Goal: Task Accomplishment & Management: Manage account settings

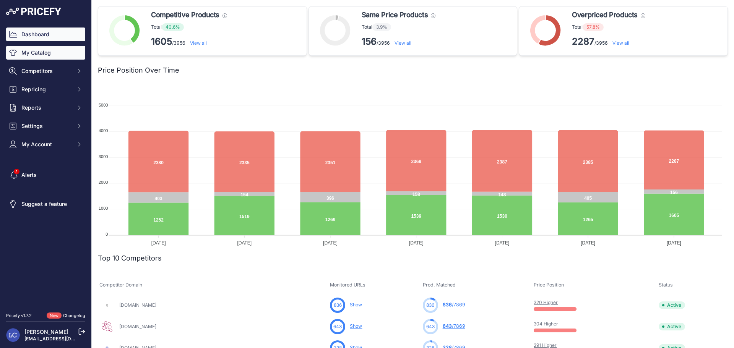
click at [61, 57] on link "My Catalog" at bounding box center [45, 53] width 79 height 14
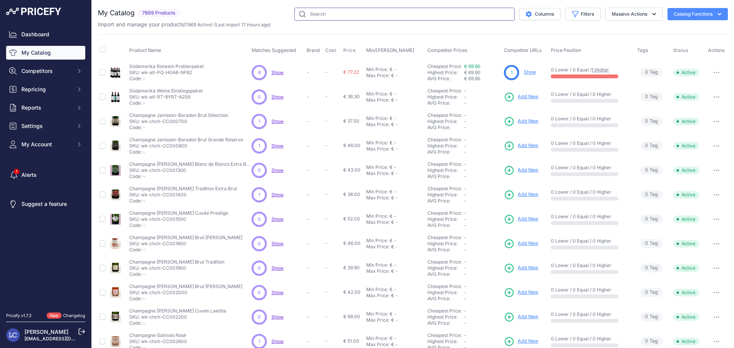
click at [319, 16] on input "text" at bounding box center [405, 14] width 220 height 13
type input "winkl"
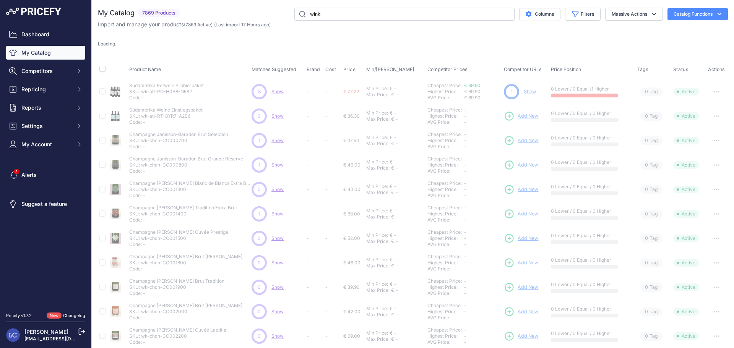
click at [333, 32] on div "My Catalog 7869 Products" at bounding box center [413, 239] width 630 height 463
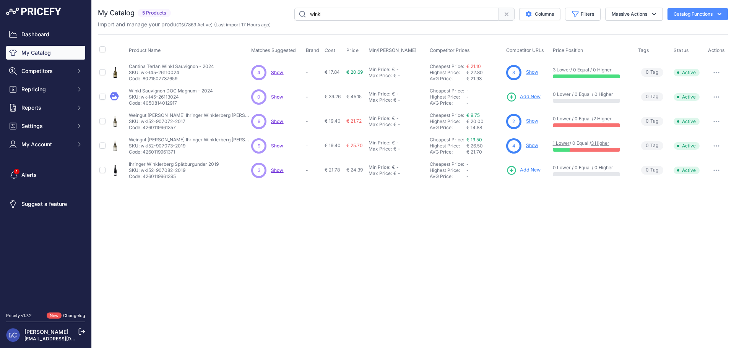
click at [279, 72] on span "Show" at bounding box center [277, 73] width 12 height 6
click at [515, 224] on div "Close You are not connected to the internet." at bounding box center [413, 174] width 643 height 348
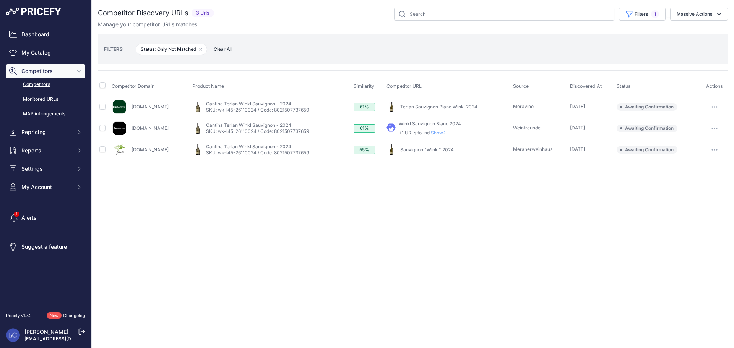
click at [715, 106] on button "button" at bounding box center [714, 107] width 15 height 11
click at [695, 120] on button "Confirm match" at bounding box center [695, 123] width 63 height 12
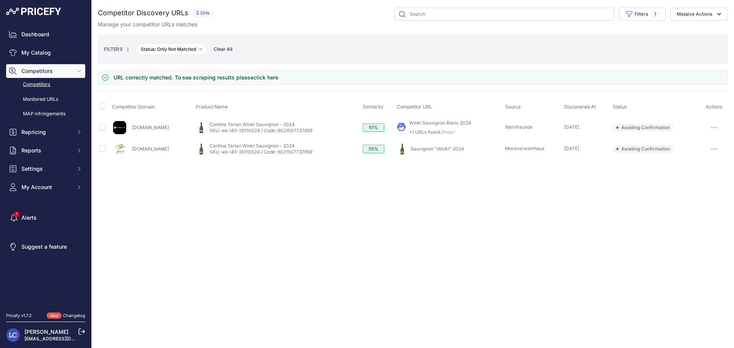
click at [460, 120] on link "Winkl Sauvignon Blanc 2024" at bounding box center [440, 123] width 62 height 6
click at [714, 125] on tbody "Weinfreunde.de My Product" at bounding box center [413, 138] width 630 height 43
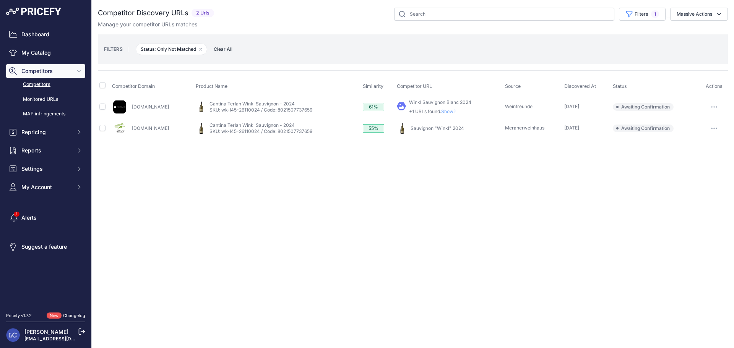
click at [715, 106] on icon "button" at bounding box center [714, 107] width 6 height 2
click at [685, 123] on button "Confirm match" at bounding box center [695, 123] width 63 height 12
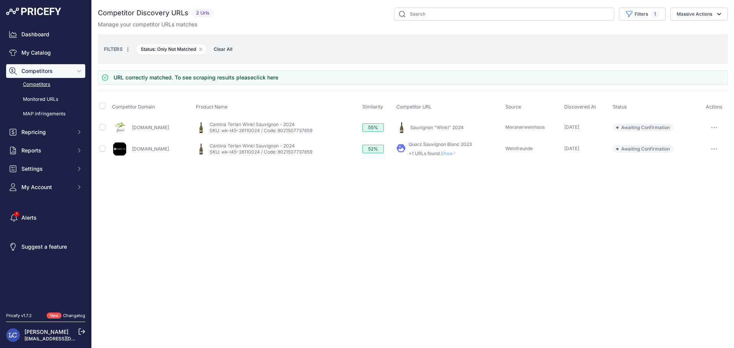
click at [448, 155] on span "Show" at bounding box center [450, 154] width 18 height 6
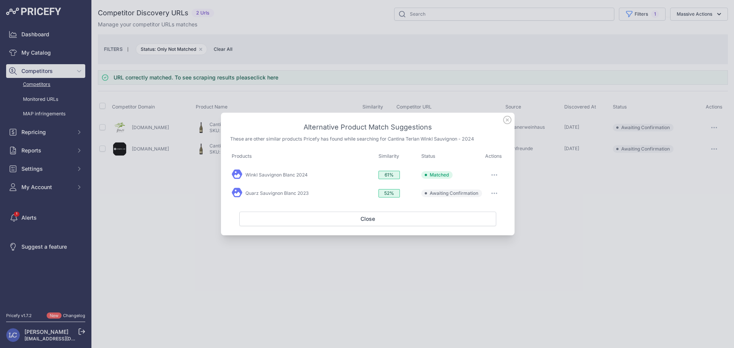
click at [495, 193] on icon "button" at bounding box center [494, 194] width 6 height 2
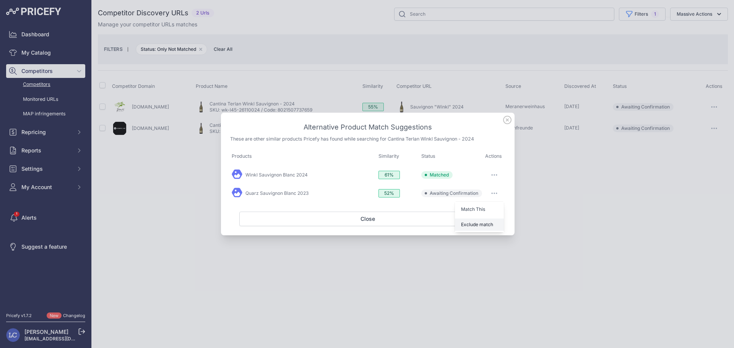
click at [485, 223] on span "Exclude match" at bounding box center [477, 225] width 32 height 6
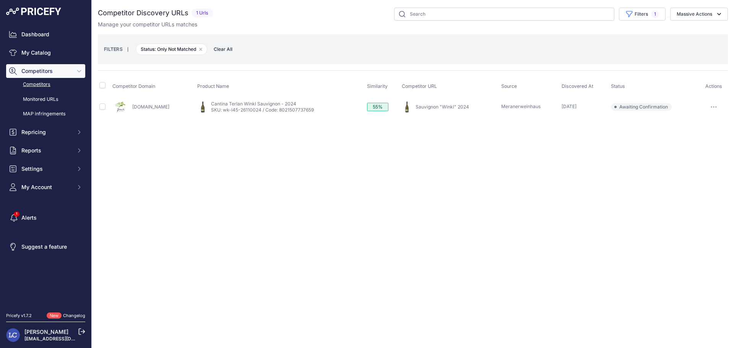
click at [435, 107] on link "Sauvignon "Winkl" 2024" at bounding box center [443, 107] width 54 height 6
click at [716, 107] on icon "button" at bounding box center [716, 107] width 1 height 1
click at [675, 125] on button "Confirm match" at bounding box center [695, 123] width 63 height 12
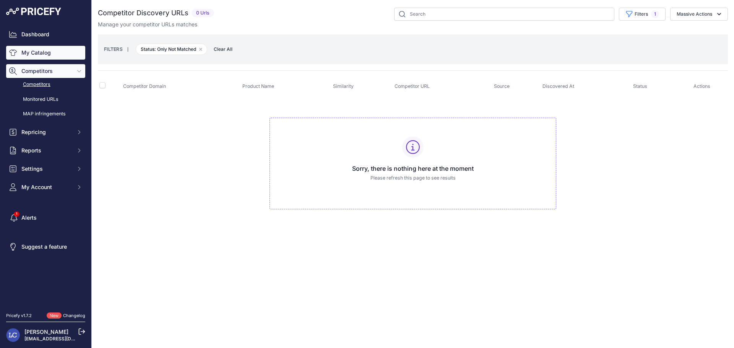
click at [35, 53] on link "My Catalog" at bounding box center [45, 53] width 79 height 14
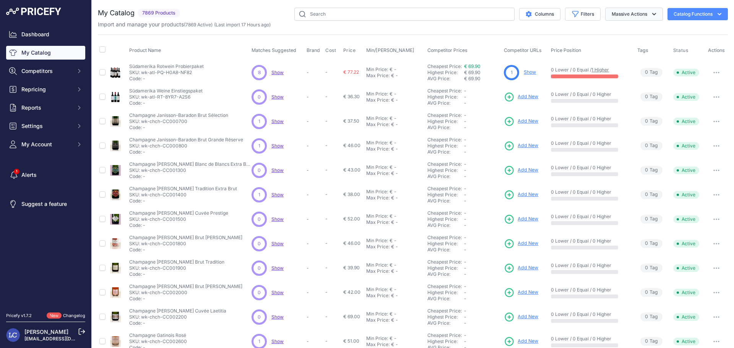
click at [615, 10] on button "Massive Actions" at bounding box center [634, 14] width 58 height 13
click at [573, 13] on button "Filters" at bounding box center [583, 14] width 36 height 13
click at [569, 43] on select "All Status Only Enabled Only Disabled" at bounding box center [557, 43] width 73 height 13
click at [564, 44] on select "All Status Only Enabled Only Disabled" at bounding box center [557, 43] width 73 height 13
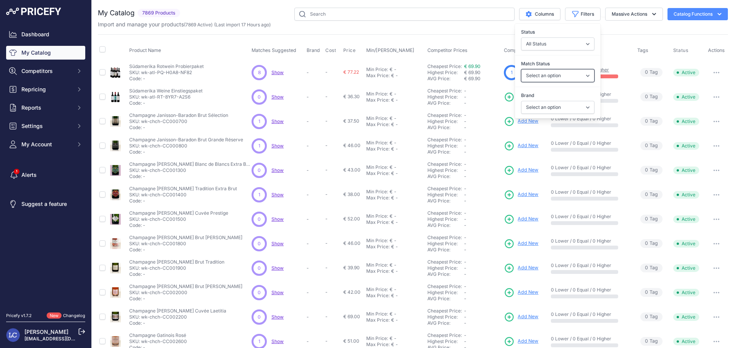
click at [562, 76] on select "Select an option Matched Unmatched" at bounding box center [557, 75] width 73 height 13
select select "0"
click at [521, 69] on select "Select an option Matched Unmatched" at bounding box center [557, 75] width 73 height 13
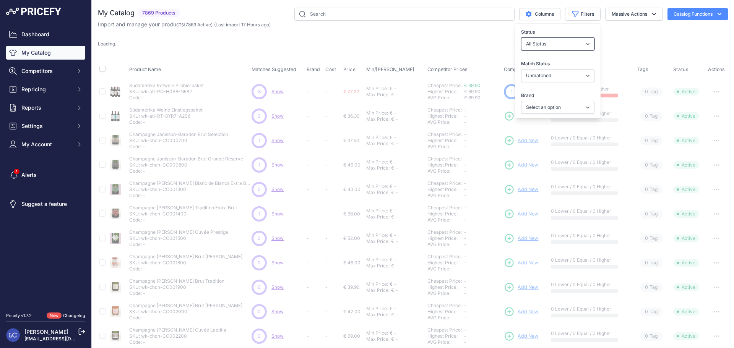
click at [541, 45] on select "All Status Only Enabled Only Disabled" at bounding box center [557, 43] width 73 height 13
select select "1"
click at [521, 37] on select "All Status Only Enabled Only Disabled" at bounding box center [557, 43] width 73 height 13
click at [470, 37] on div "My Catalog 7869 Products" at bounding box center [413, 239] width 630 height 463
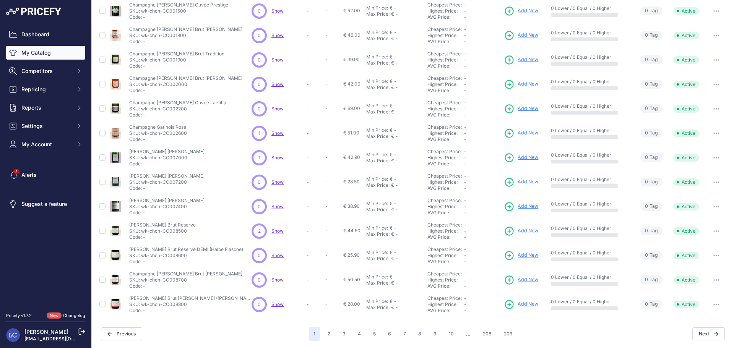
scroll to position [147, 0]
click at [448, 331] on button "10" at bounding box center [451, 334] width 14 height 14
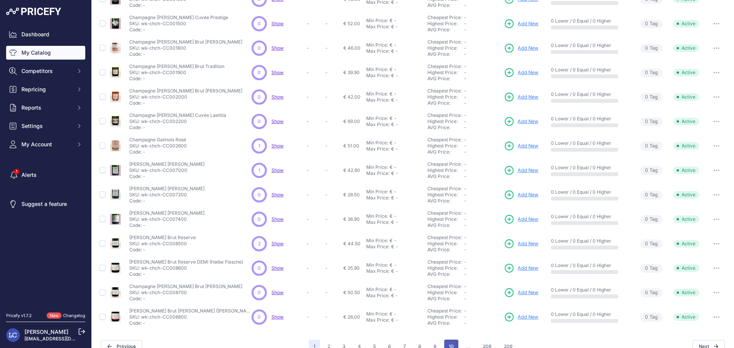
scroll to position [160, 0]
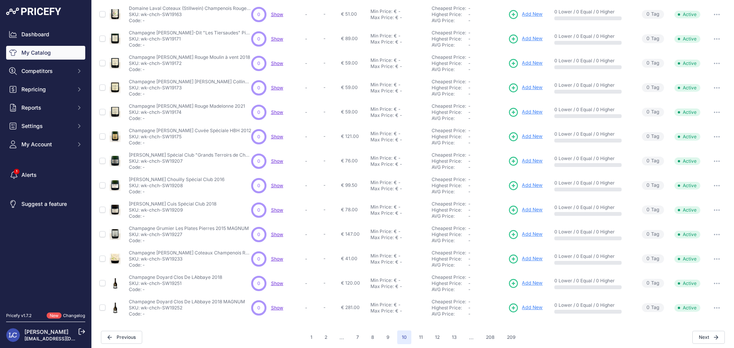
scroll to position [147, 0]
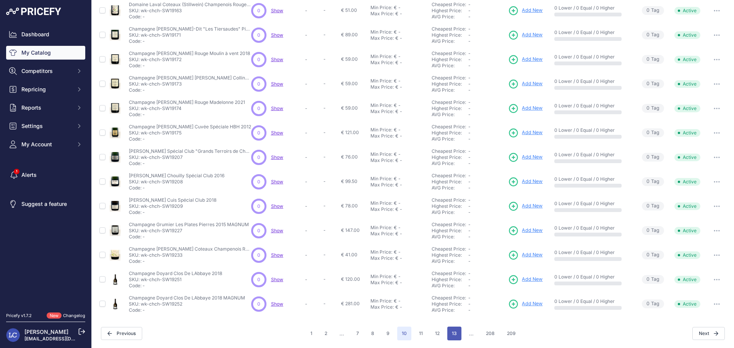
click at [454, 333] on button "13" at bounding box center [455, 334] width 14 height 14
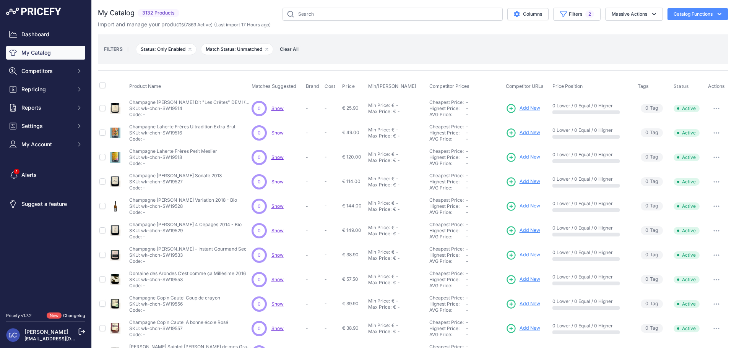
scroll to position [147, 0]
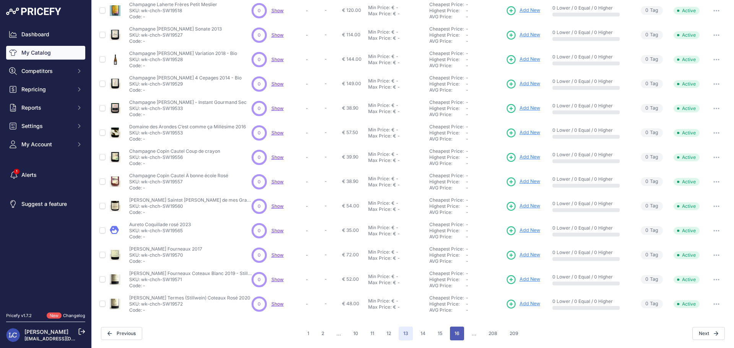
click at [454, 333] on button "16" at bounding box center [457, 334] width 14 height 14
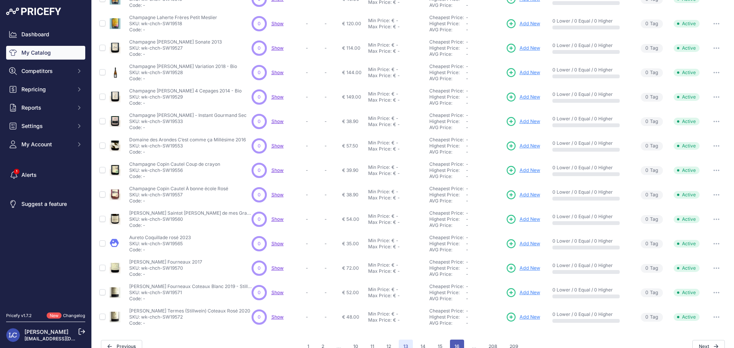
scroll to position [160, 0]
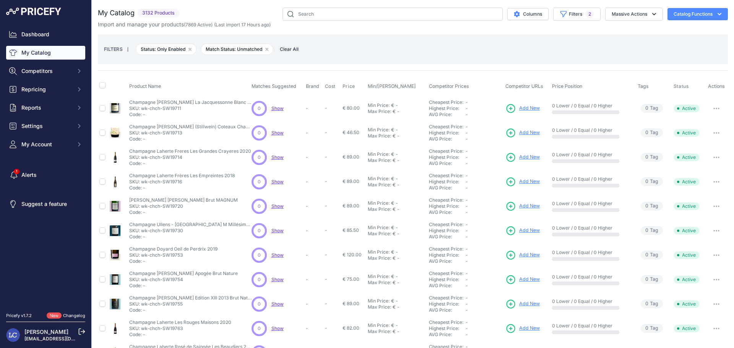
scroll to position [147, 0]
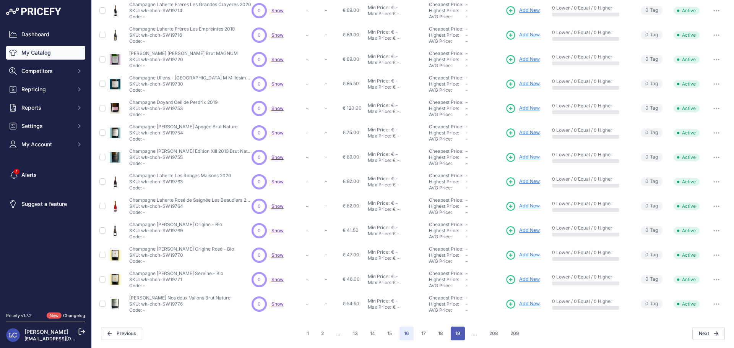
click at [457, 330] on button "19" at bounding box center [458, 334] width 14 height 14
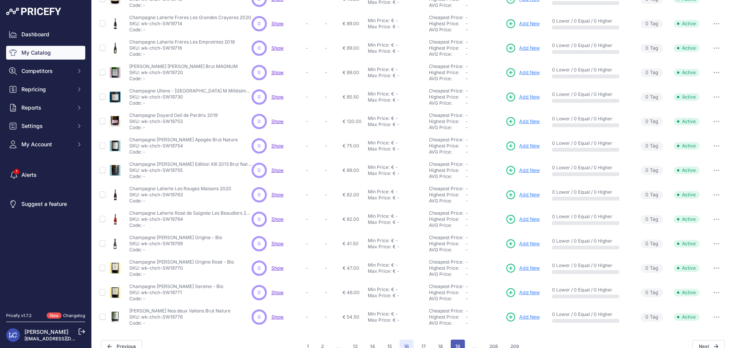
scroll to position [160, 0]
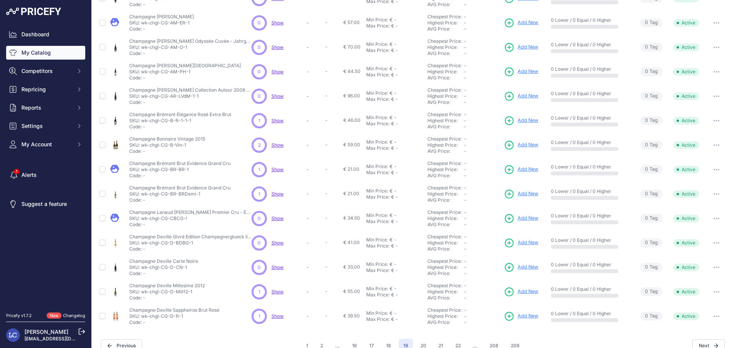
scroll to position [147, 0]
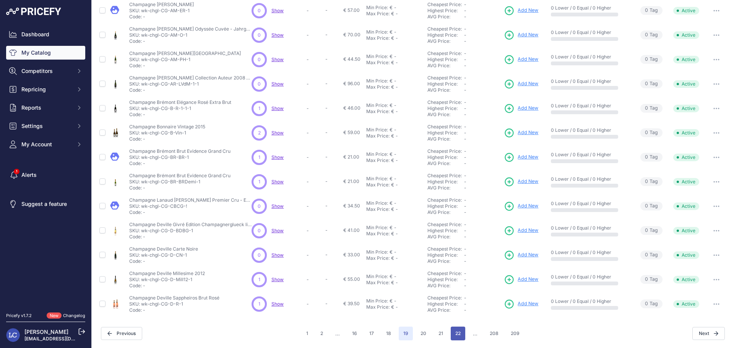
click at [458, 333] on button "22" at bounding box center [458, 334] width 15 height 14
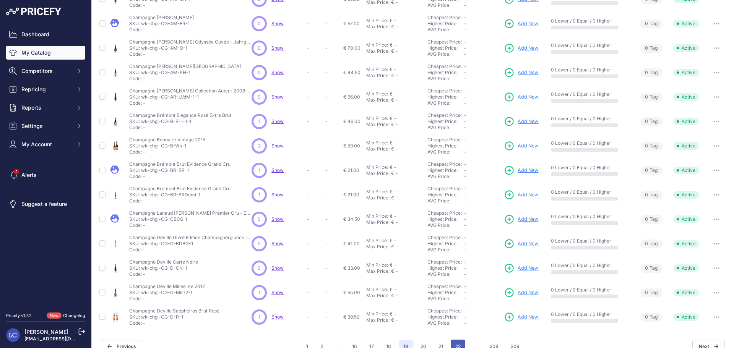
scroll to position [160, 0]
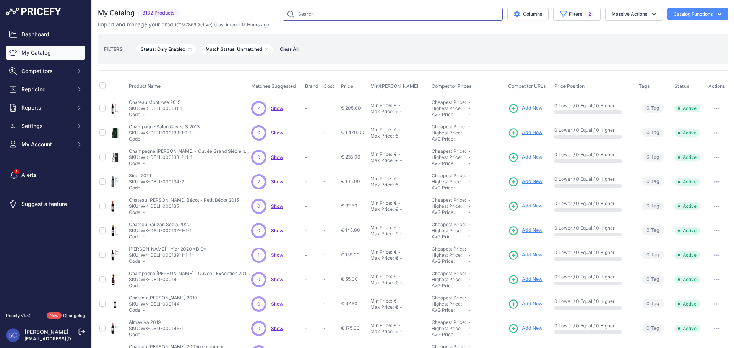
click at [415, 15] on input "text" at bounding box center [393, 14] width 220 height 13
type input "l45"
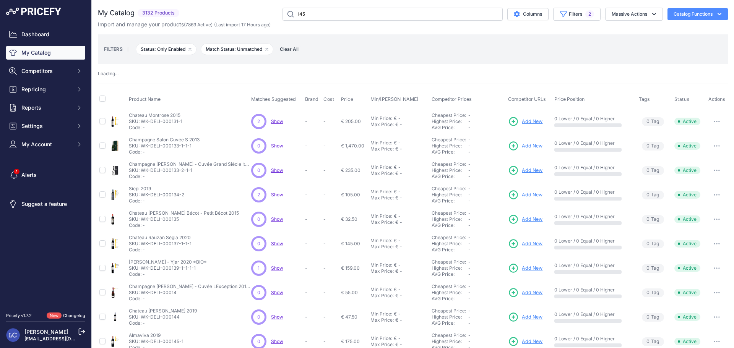
click at [410, 28] on div "Import and manage your products ( 7869 Active ) (Last import 17 Hours ago)" at bounding box center [413, 25] width 630 height 8
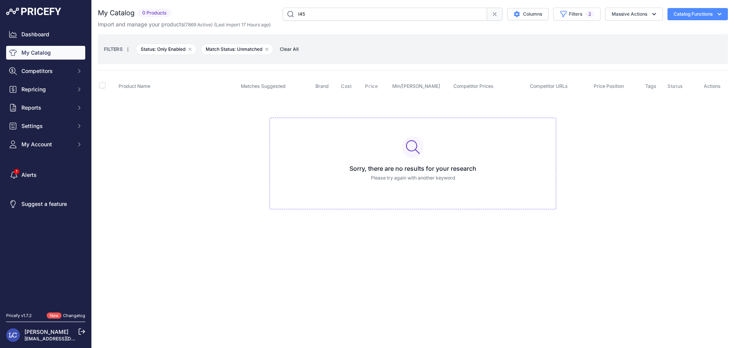
click at [371, 15] on input "l45" at bounding box center [385, 14] width 205 height 13
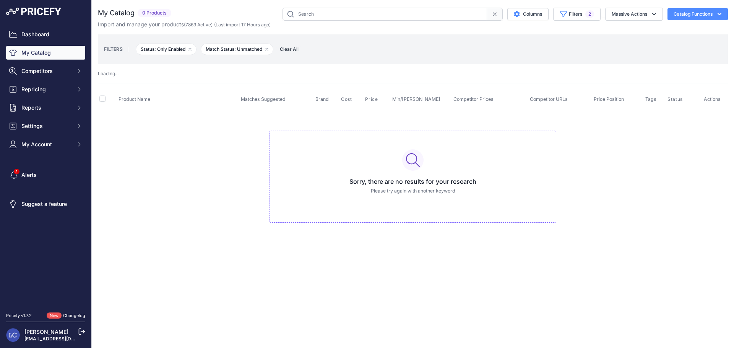
click at [371, 26] on div "Import and manage your products ( 7869 Active ) (Last import 17 Hours ago)" at bounding box center [413, 25] width 630 height 8
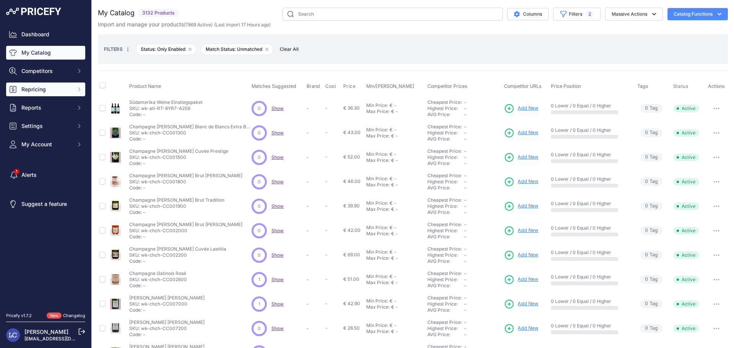
click at [57, 94] on button "Repricing" at bounding box center [45, 90] width 79 height 14
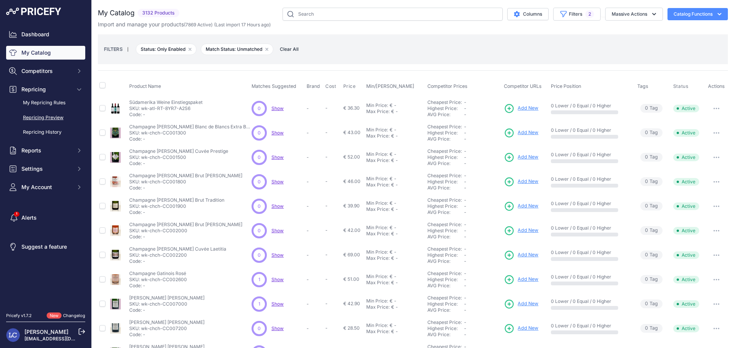
click at [50, 119] on link "Repricing Preview" at bounding box center [45, 117] width 79 height 13
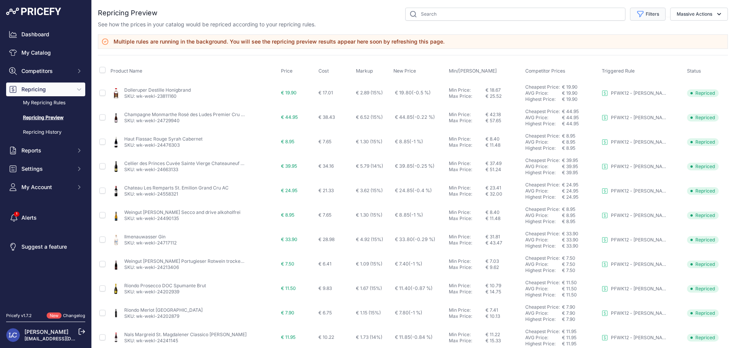
click at [641, 18] on button "Filters" at bounding box center [648, 14] width 36 height 13
click at [622, 42] on select "Select an option PFWK03 - [PERSON_NAME] (wk-l39) - Preisanpassung high to low -…" at bounding box center [622, 43] width 73 height 13
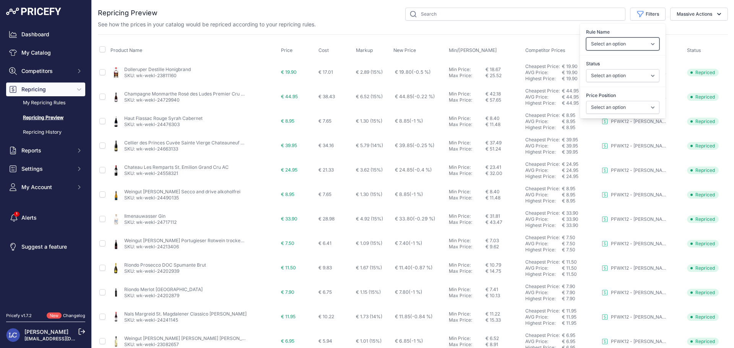
select select "7791"
click at [586, 37] on select "Select an option PFWK03 - [PERSON_NAME] (wk-l39) - Preisanpassung high to low -…" at bounding box center [622, 43] width 73 height 13
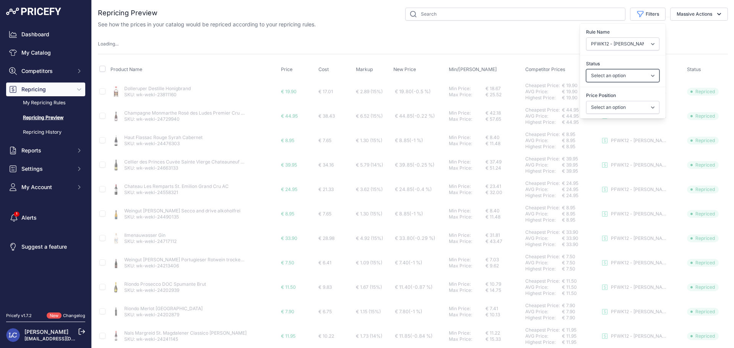
click at [596, 77] on select "Select an option Skipped Repriced Suggested In Error" at bounding box center [622, 75] width 73 height 13
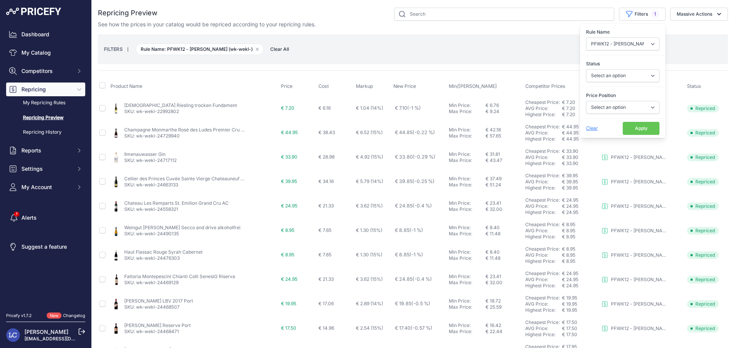
click at [595, 61] on label "Status" at bounding box center [622, 64] width 73 height 8
click at [595, 69] on select "Select an option Skipped Repriced Suggested In Error" at bounding box center [622, 75] width 73 height 13
click at [604, 106] on select "Select an option I am higher Same price I am lower" at bounding box center [622, 107] width 73 height 13
click at [604, 79] on select "Select an option Skipped Repriced Suggested In Error" at bounding box center [622, 75] width 73 height 13
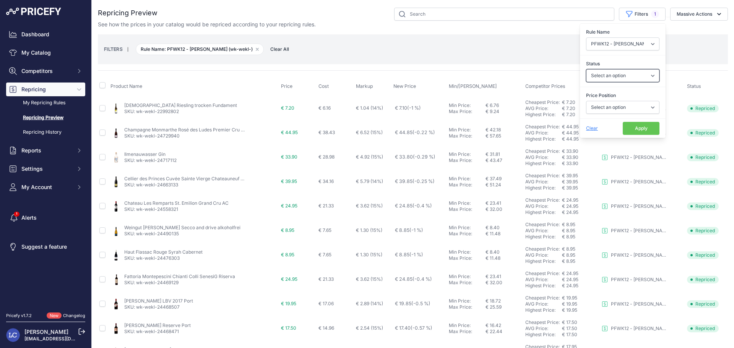
select select "skipped"
click at [586, 69] on select "Select an option Skipped Repriced Suggested In Error" at bounding box center [622, 75] width 73 height 13
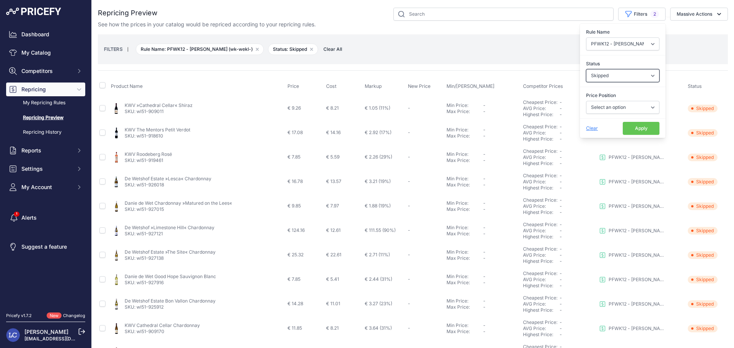
click at [615, 75] on select "Select an option Skipped Repriced Suggested In Error" at bounding box center [622, 75] width 73 height 13
select select "suggested"
click at [586, 69] on select "Select an option Skipped Repriced Suggested In Error" at bounding box center [622, 75] width 73 height 13
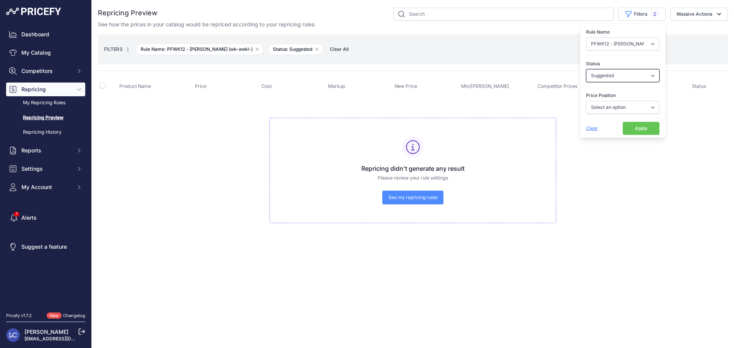
click at [615, 79] on select "Select an option Skipped Repriced Suggested In Error" at bounding box center [622, 75] width 73 height 13
select select "error"
click at [586, 69] on select "Select an option Skipped Repriced Suggested In Error" at bounding box center [622, 75] width 73 height 13
click at [591, 73] on select "Select an option Skipped Repriced Suggested In Error" at bounding box center [622, 75] width 73 height 13
select select "repriced"
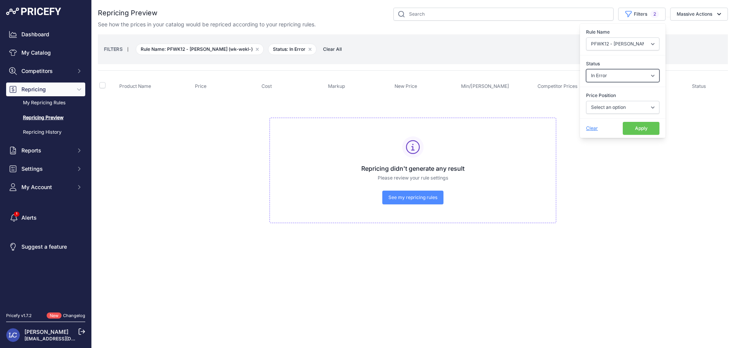
click at [586, 69] on select "Select an option Skipped Repriced Suggested In Error" at bounding box center [622, 75] width 73 height 13
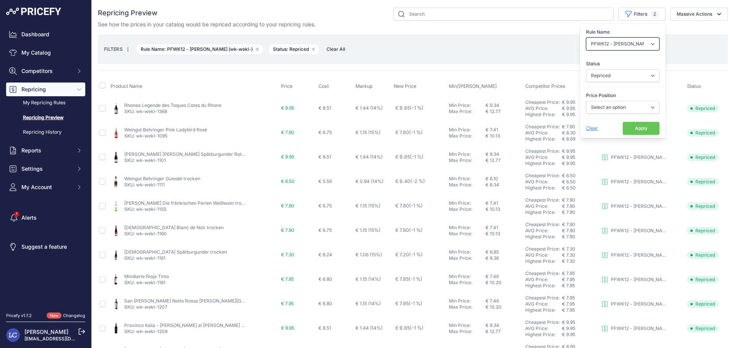
click at [609, 45] on select "Select an option PFWK03 - Freund (wk-l39) - Preisanpassung high to low - LOW CO…" at bounding box center [622, 43] width 73 height 13
select select "7692"
click at [586, 37] on select "Select an option PFWK03 - Freund (wk-l39) - Preisanpassung high to low - LOW CO…" at bounding box center [622, 43] width 73 height 13
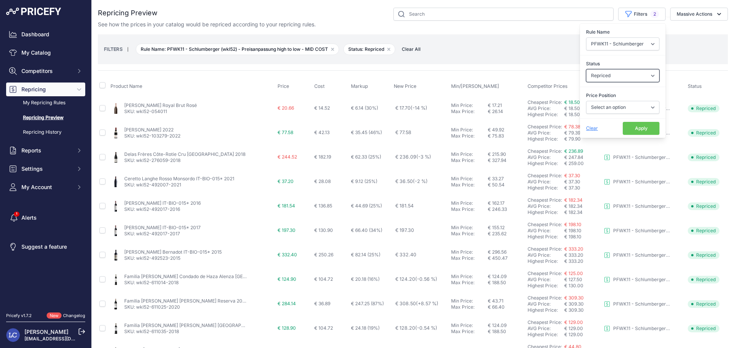
click at [593, 78] on select "Select an option Skipped Repriced Suggested In Error" at bounding box center [622, 75] width 73 height 13
select select "skipped"
click at [586, 69] on select "Select an option Skipped Repriced Suggested In Error" at bounding box center [622, 75] width 73 height 13
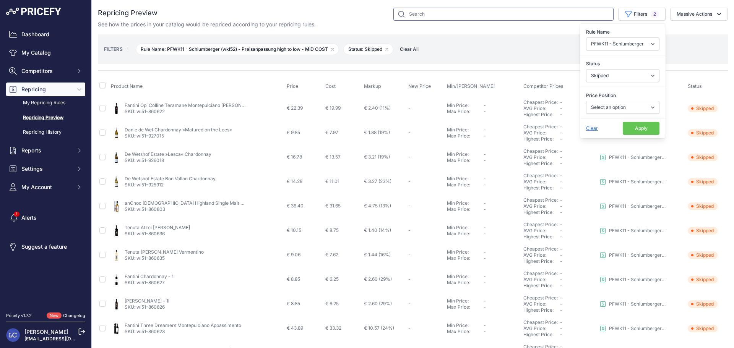
click at [512, 16] on input "text" at bounding box center [504, 14] width 220 height 13
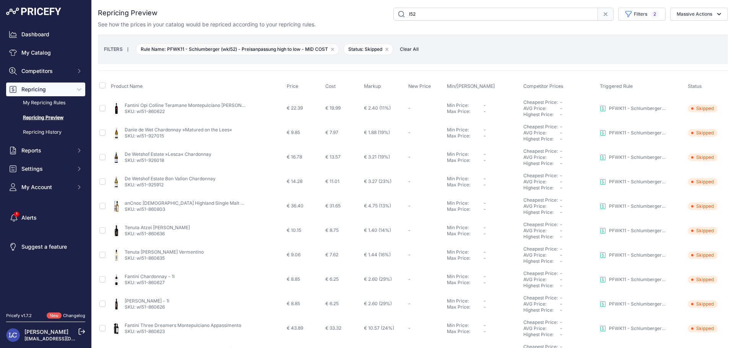
click at [401, 16] on input "l52" at bounding box center [496, 14] width 205 height 13
click at [467, 18] on input "wl52" at bounding box center [496, 14] width 205 height 13
type input "wl52"
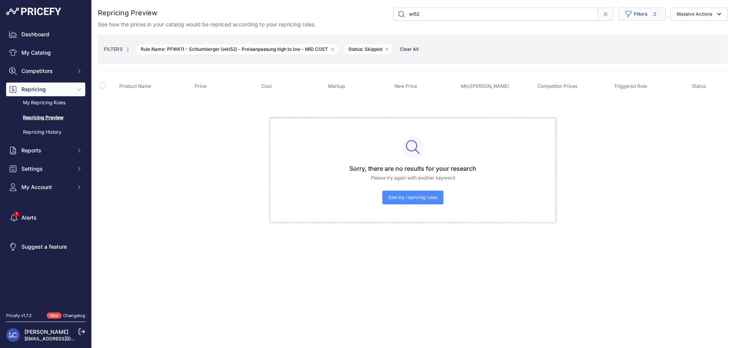
click at [634, 14] on button "Filters 2" at bounding box center [641, 14] width 47 height 13
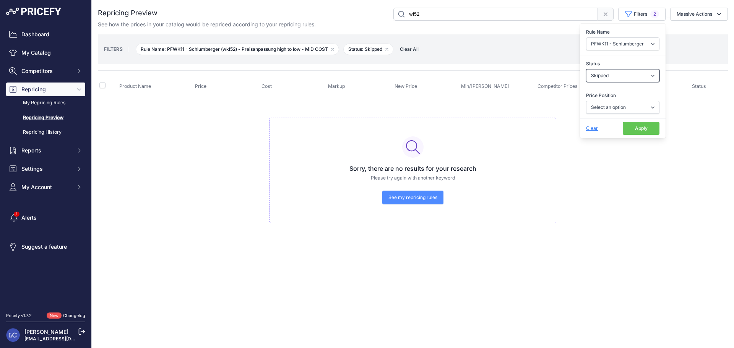
click at [625, 74] on select "Select an option Skipped Repriced Suggested In Error" at bounding box center [622, 75] width 73 height 13
select select "suggested"
click at [586, 69] on select "Select an option Skipped Repriced Suggested In Error" at bounding box center [622, 75] width 73 height 13
click at [635, 130] on button "Apply" at bounding box center [641, 128] width 37 height 13
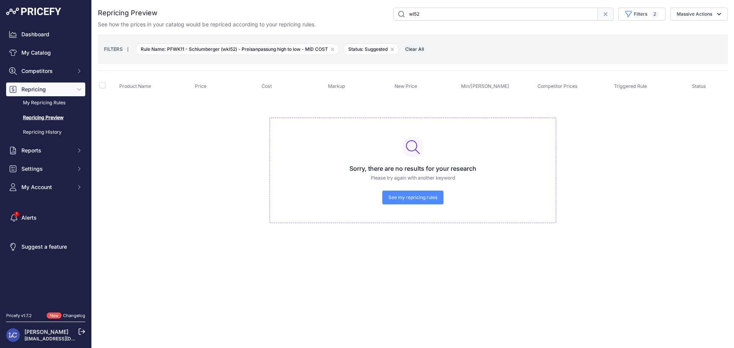
click at [606, 15] on icon at bounding box center [606, 14] width 6 height 6
click at [394, 50] on icon "button" at bounding box center [392, 49] width 3 height 3
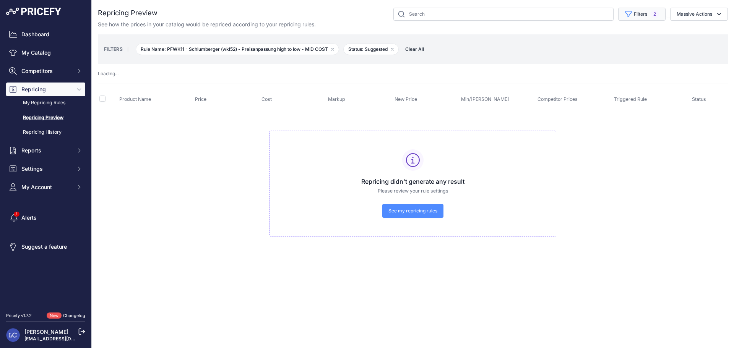
click at [630, 18] on button "Filters 2" at bounding box center [641, 14] width 47 height 13
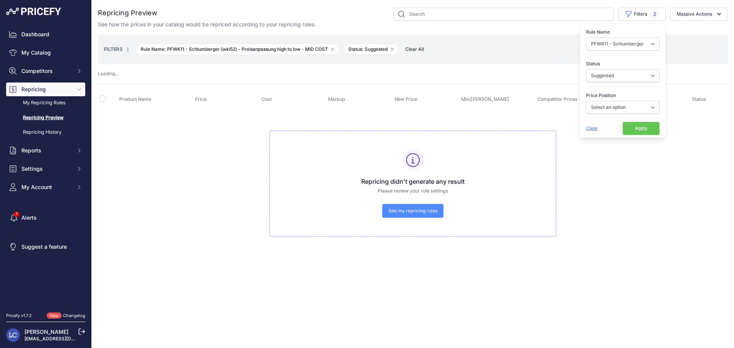
select select
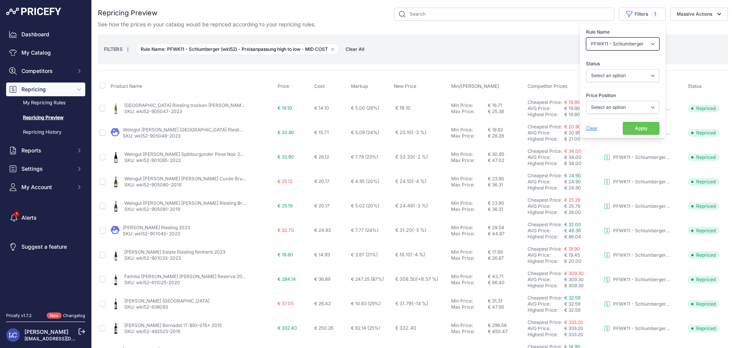
click at [620, 47] on select "Select an option PFWK03 - Freund (wk-l39) - Preisanpassung high to low - LOW CO…" at bounding box center [622, 43] width 73 height 13
select select "7691"
click at [586, 37] on select "Select an option PFWK03 - Freund (wk-l39) - Preisanpassung high to low - LOW CO…" at bounding box center [622, 43] width 73 height 13
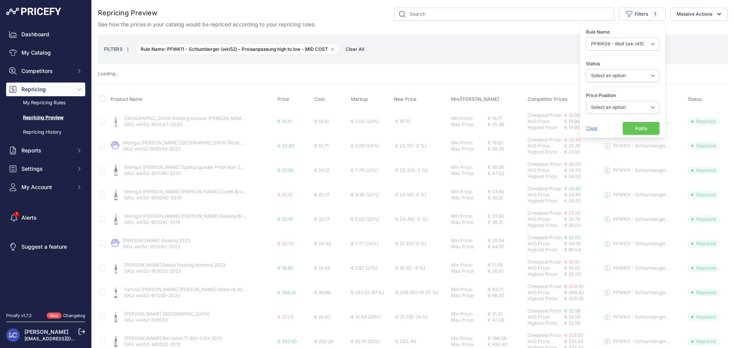
click at [623, 127] on button "Apply" at bounding box center [641, 128] width 37 height 13
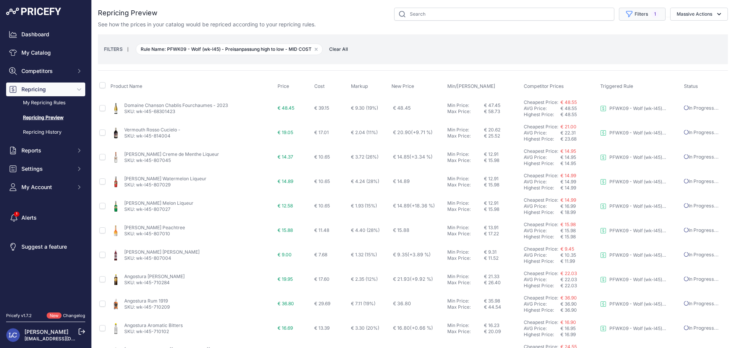
click at [630, 19] on button "Filters 1" at bounding box center [642, 14] width 47 height 13
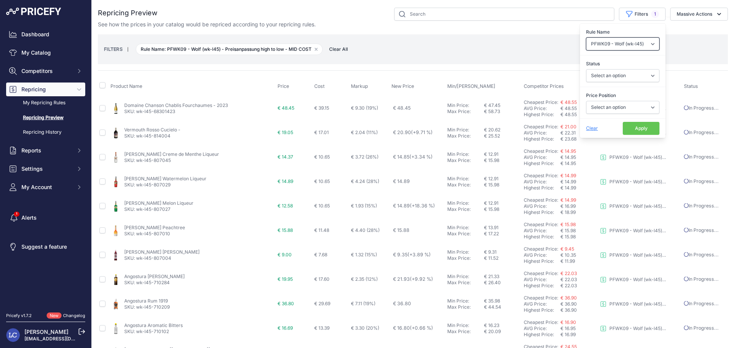
click at [631, 47] on select "Select an option PFWK03 - Freund (wk-l39) - Preisanpassung high to low - LOW CO…" at bounding box center [622, 43] width 73 height 13
select select "7690"
click at [586, 37] on select "Select an option PFWK03 - Freund (wk-l39) - Preisanpassung high to low - LOW CO…" at bounding box center [622, 43] width 73 height 13
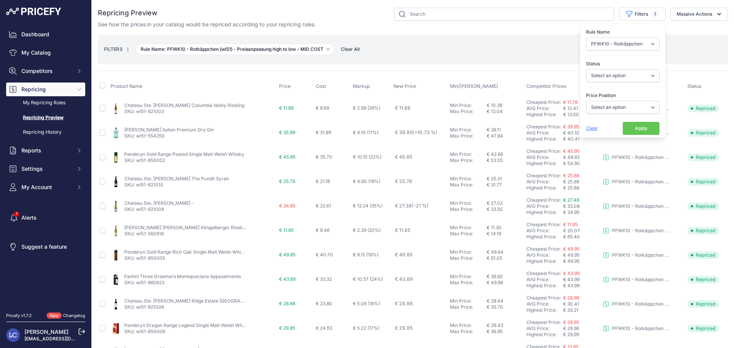
click at [650, 131] on button "Apply" at bounding box center [641, 128] width 37 height 13
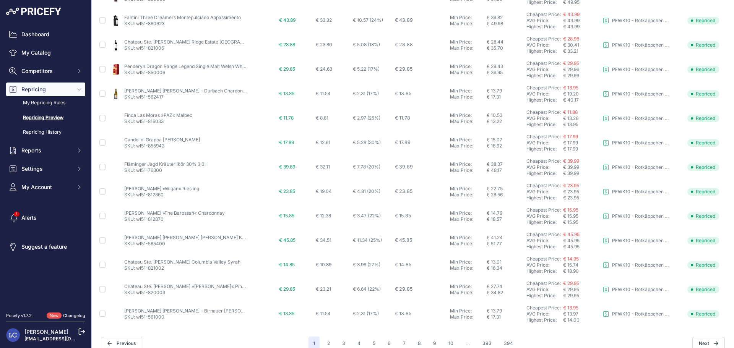
scroll to position [269, 0]
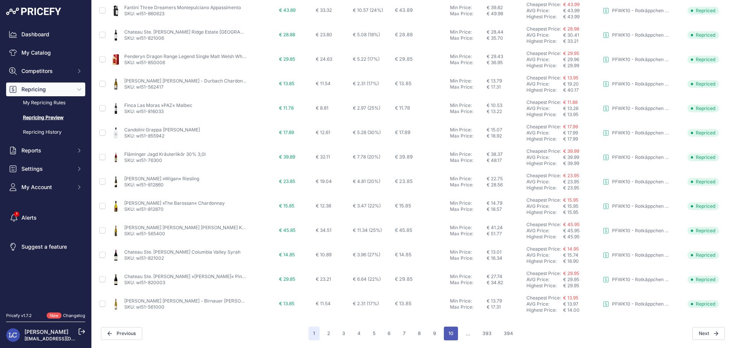
click at [448, 334] on button "10" at bounding box center [451, 334] width 14 height 14
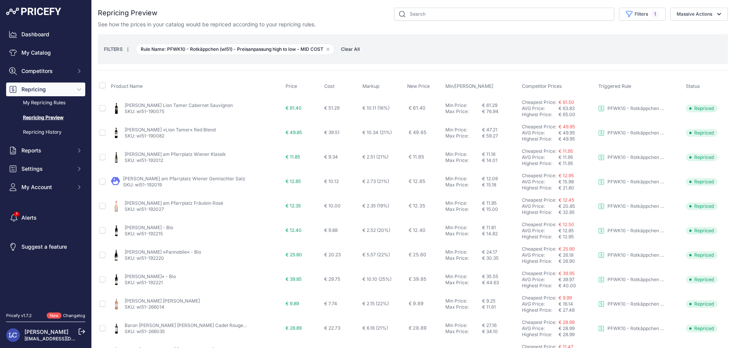
scroll to position [269, 0]
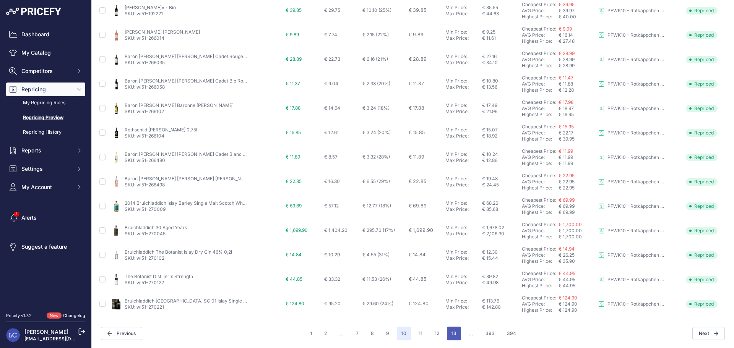
click at [453, 335] on button "13" at bounding box center [454, 334] width 14 height 14
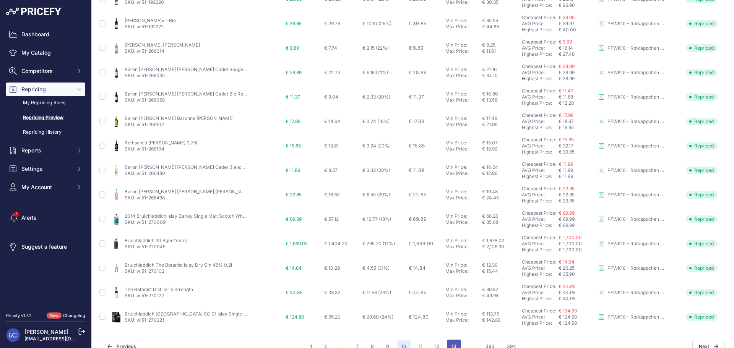
scroll to position [282, 0]
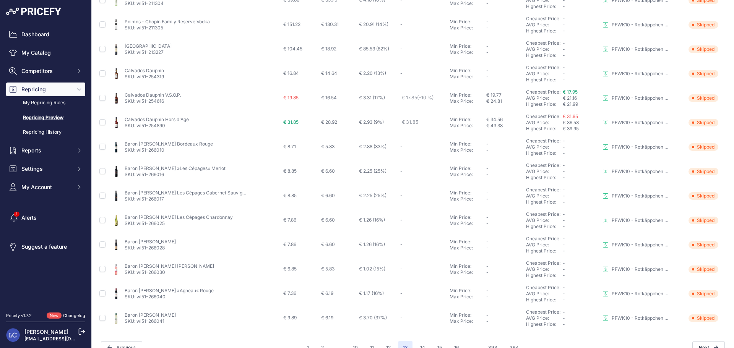
scroll to position [269, 0]
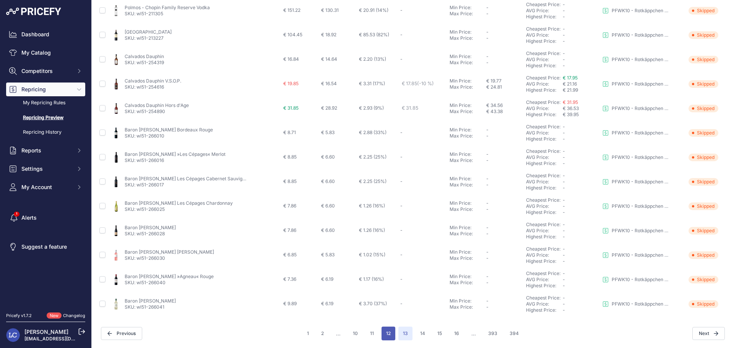
click at [384, 332] on button "12" at bounding box center [389, 334] width 14 height 14
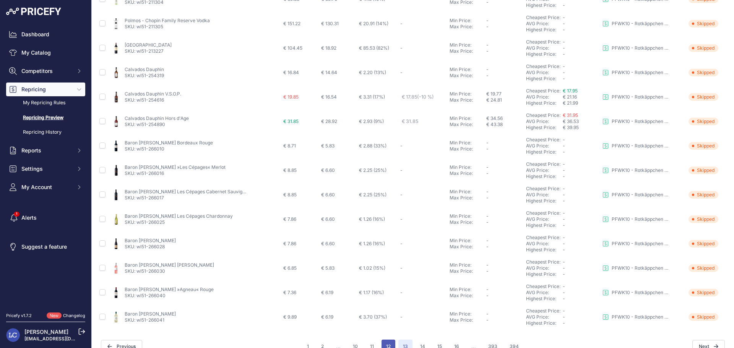
scroll to position [282, 0]
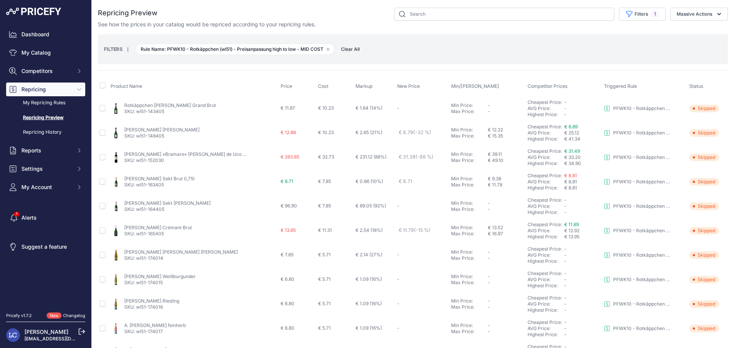
scroll to position [269, 0]
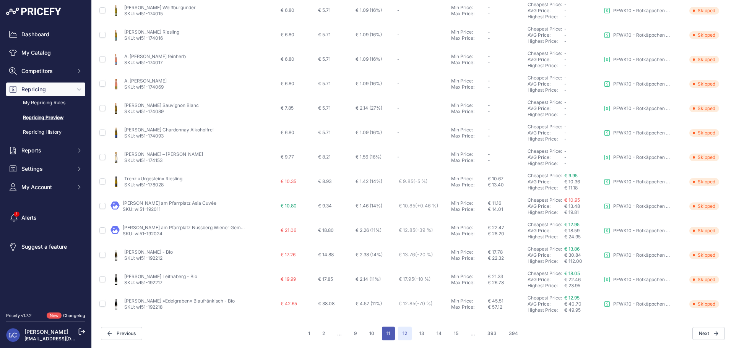
click at [387, 330] on button "11" at bounding box center [388, 334] width 13 height 14
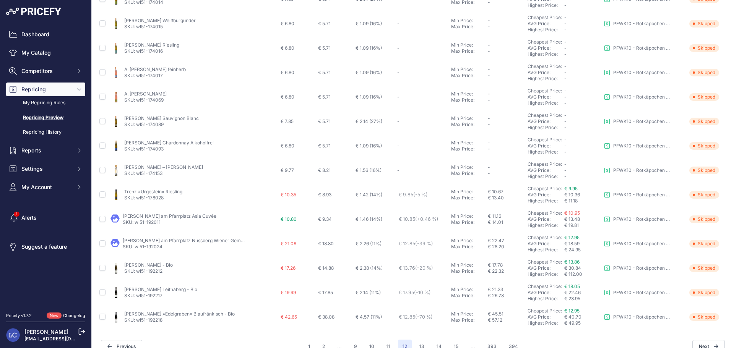
scroll to position [282, 0]
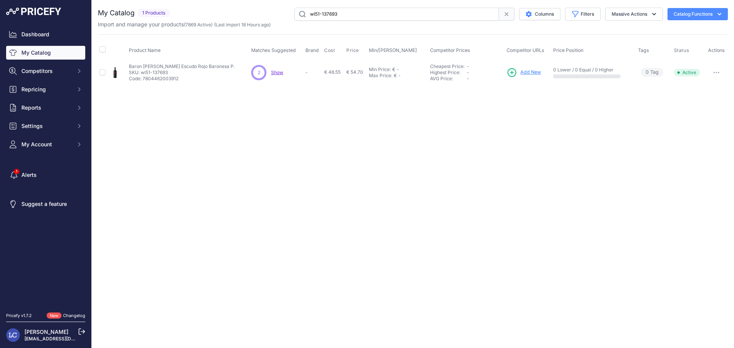
click at [279, 73] on span "Show" at bounding box center [277, 73] width 12 height 6
click at [279, 71] on span "Show" at bounding box center [277, 73] width 12 height 6
click at [532, 70] on span "Add New" at bounding box center [531, 72] width 21 height 7
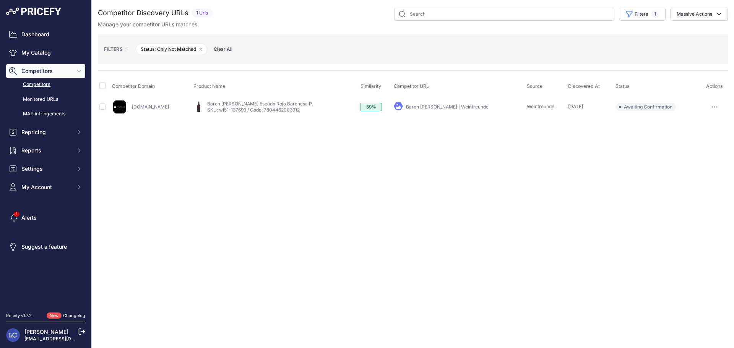
click at [457, 108] on link "Baron [PERSON_NAME] | Weinfreunde" at bounding box center [447, 107] width 83 height 6
click at [713, 106] on icon "button" at bounding box center [715, 107] width 6 height 2
click at [697, 129] on button "Exclude match" at bounding box center [695, 135] width 63 height 12
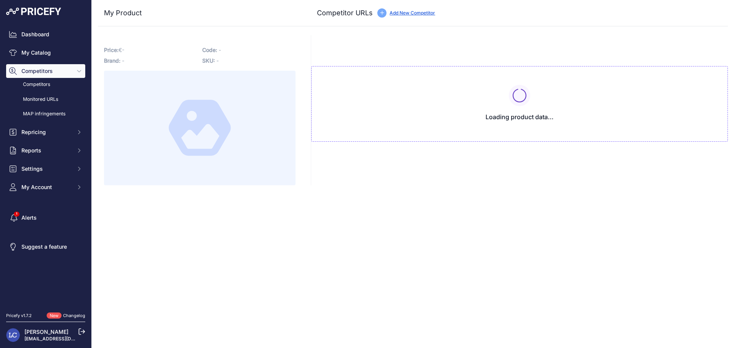
type input "weindomaine.de/rothschild-escudo-rojo-baronesa-p-ab-6-flaschen-in-der-holzkiste…"
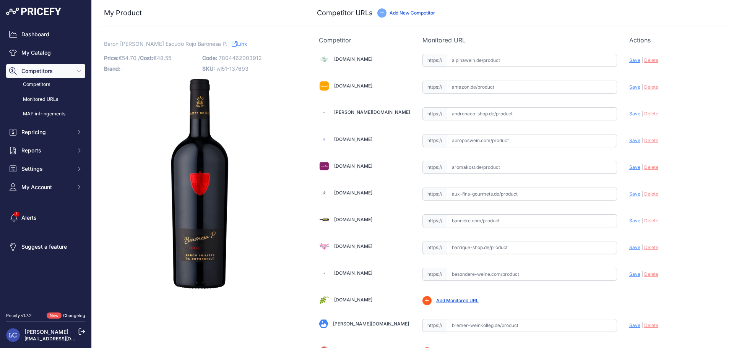
click at [247, 44] on link "Link" at bounding box center [240, 44] width 16 height 10
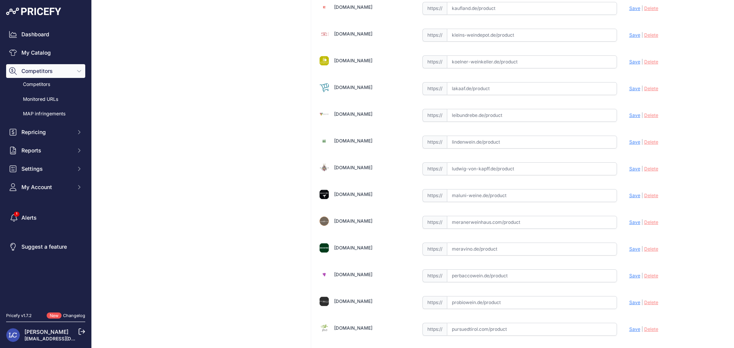
scroll to position [1072, 0]
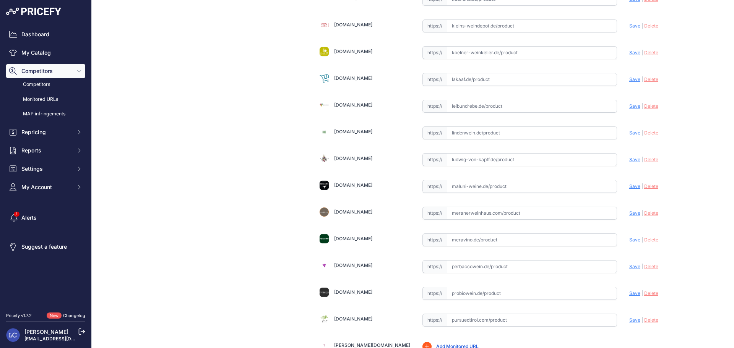
click at [518, 266] on input "text" at bounding box center [532, 266] width 170 height 13
paste input "https://perbaccowein.de/rothschild-escudo-rojo-baronesa-p-ab-6-flaschen-in-der-…"
click at [630, 266] on span "Save" at bounding box center [635, 267] width 11 height 6
type input "https://perbaccowein.de/rothschild-escudo-rojo-baronesa-p-ab-6-flaschen-in-der-…"
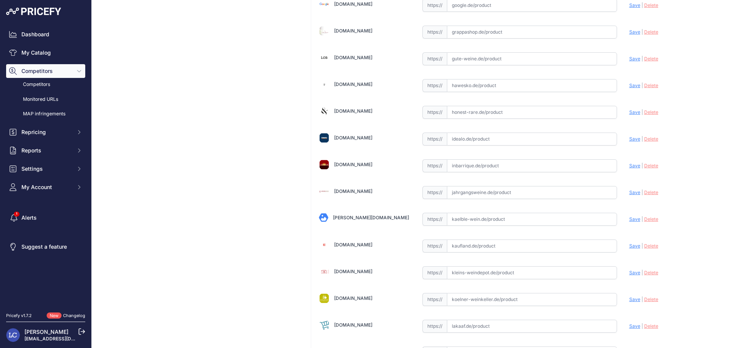
scroll to position [822, 0]
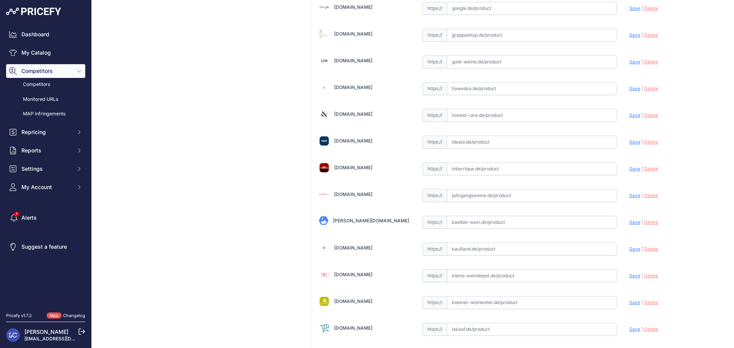
click at [535, 89] on input "text" at bounding box center [532, 88] width 170 height 13
paste input "https://www.hawesko.de/wein/baronesa-p-valle-del-maipo-100646886/?articleNo=612…"
click at [630, 90] on span "Save" at bounding box center [635, 89] width 11 height 6
type input "https://www.hawesko.de/wein/baronesa-p-valle-del-maipo-100646886/?articleNo=612…"
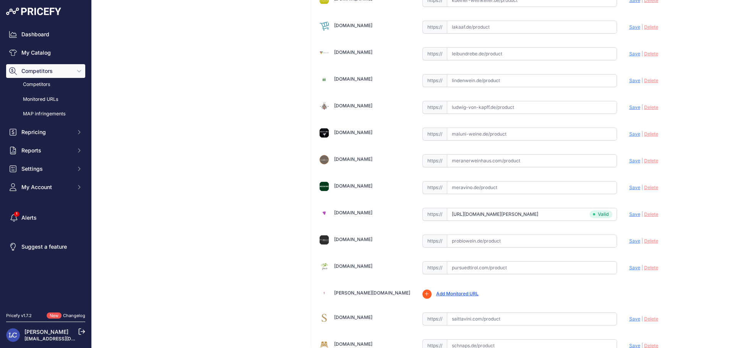
scroll to position [1151, 0]
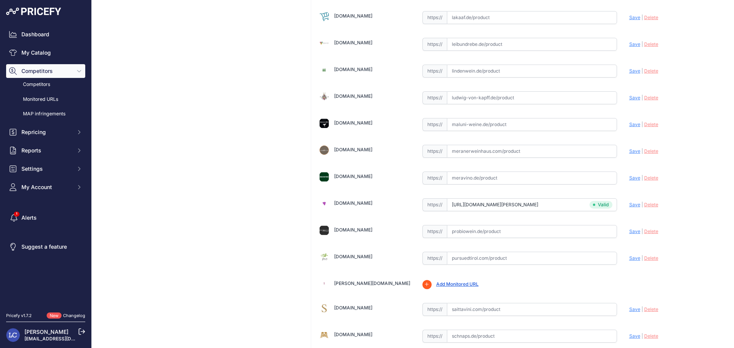
click at [649, 204] on span "Delete" at bounding box center [651, 205] width 14 height 6
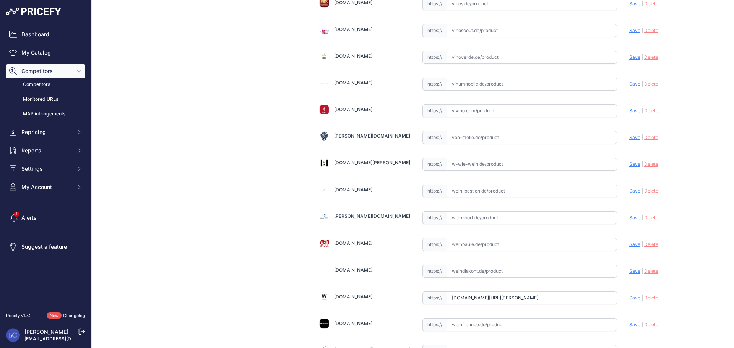
scroll to position [2112, 0]
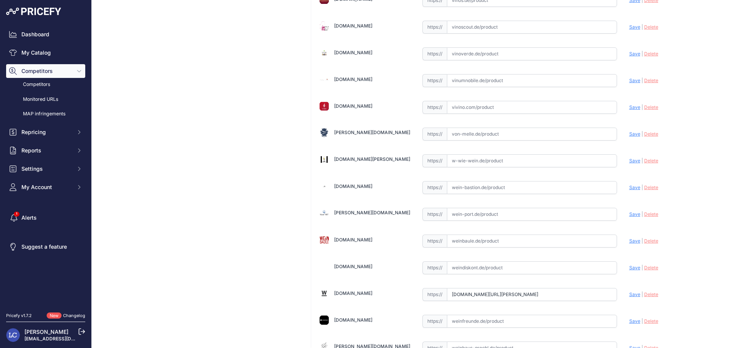
click at [582, 296] on input "weindomaine.de/rothschild-escudo-rojo-baronesa-p-ab-6-flaschen-in-der-holzkiste…" at bounding box center [532, 294] width 170 height 13
paste input "https://weindomaine.de/baronesa-p-valle-del-maipo-2020?_gl=1*1bi0ncg*_up*MQ..*_…"
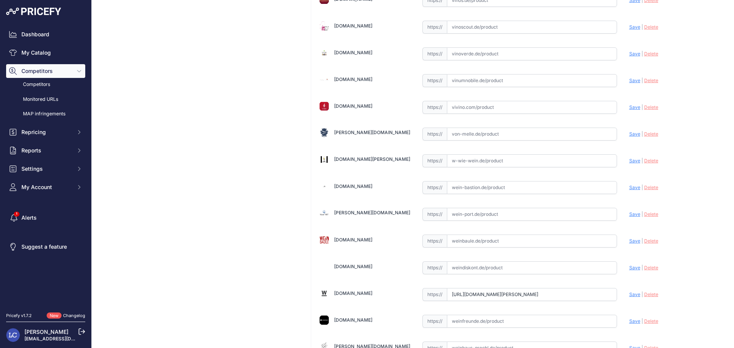
click at [582, 296] on input "https://weindomaine.de/baronesa-p-valle-del-maipo-2020?_gl=1*1bi0ncg*_up*MQ..*_…" at bounding box center [532, 294] width 170 height 13
paste input "text"
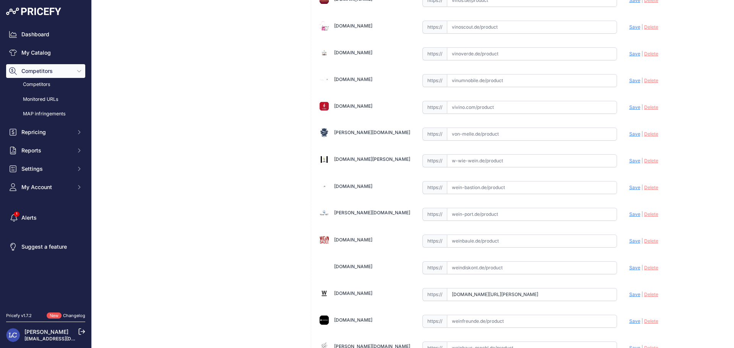
scroll to position [0, 0]
click at [630, 293] on span "Save" at bounding box center [635, 295] width 11 height 6
type input "https://weindomaine.de/baronesa-p-valle-del-maipo-2020?_gl=1%2A1bi0ncg%2A_up%2A…"
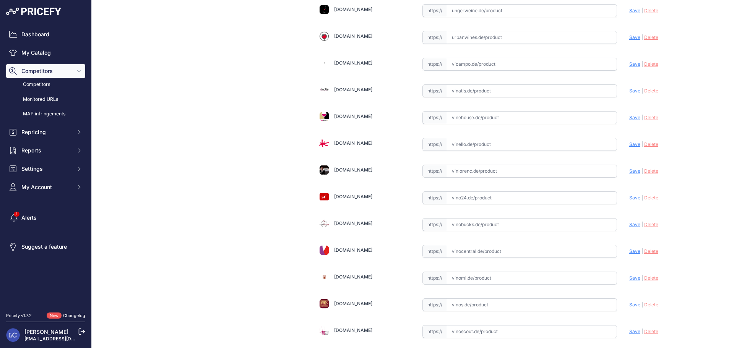
click at [471, 65] on input "text" at bounding box center [532, 64] width 170 height 13
paste input "https://www.vicampo.de/baron-philippe-de-rothschild-chile-baronesa-p-valle-del-…"
click at [630, 63] on span "Save" at bounding box center [635, 64] width 11 height 6
type input "https://www.vicampo.de/baron-philippe-de-rothschild-chile-baronesa-p-valle-del-…"
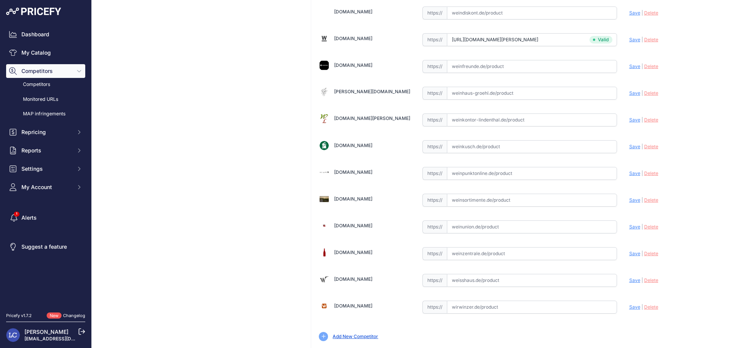
scroll to position [2391, 0]
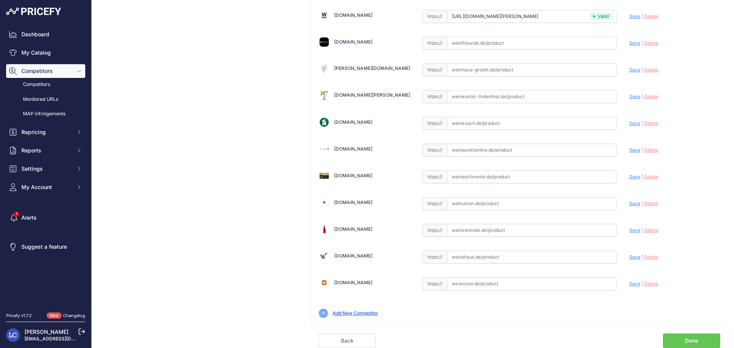
click at [703, 338] on link "Done" at bounding box center [691, 341] width 57 height 15
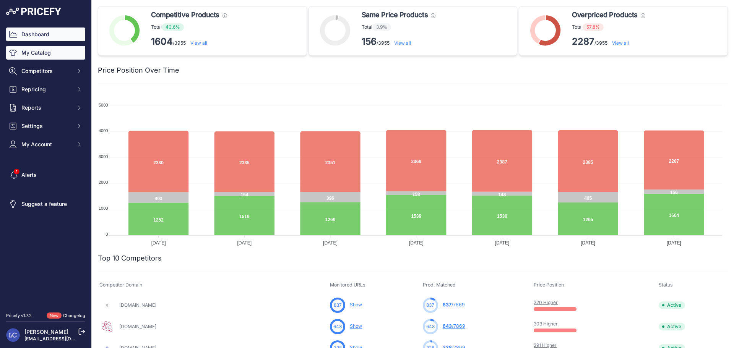
click at [47, 54] on link "My Catalog" at bounding box center [45, 53] width 79 height 14
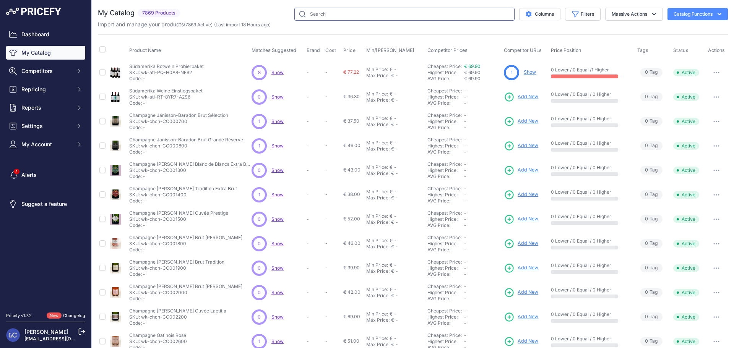
click at [450, 16] on input "text" at bounding box center [405, 14] width 220 height 13
type input "diffonty"
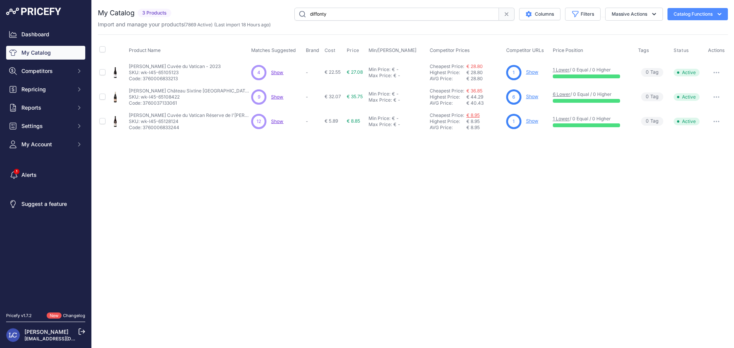
click at [477, 114] on link "€ 8.95" at bounding box center [473, 115] width 13 height 6
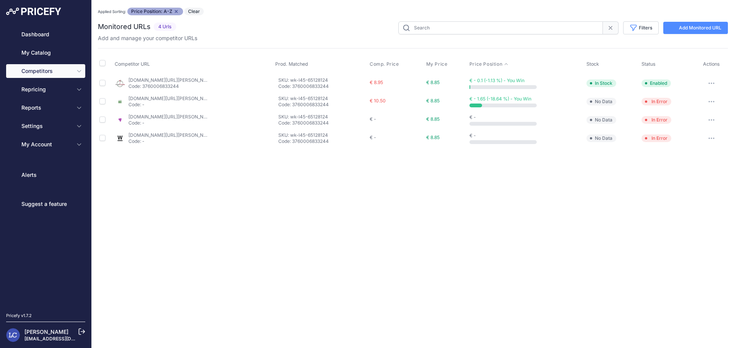
type input "wk-l45-65128124"
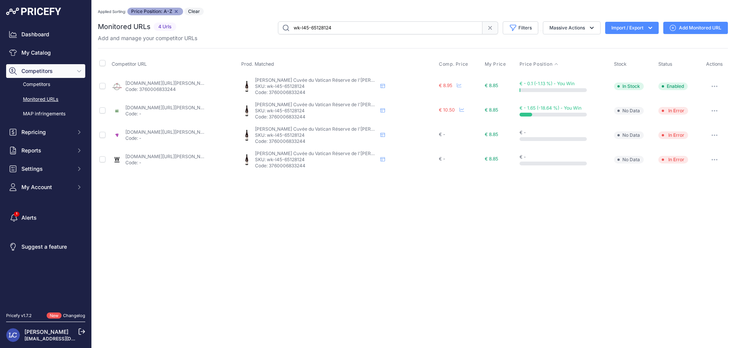
click at [177, 108] on link "[DOMAIN_NAME][URL][PERSON_NAME]" at bounding box center [168, 108] width 86 height 6
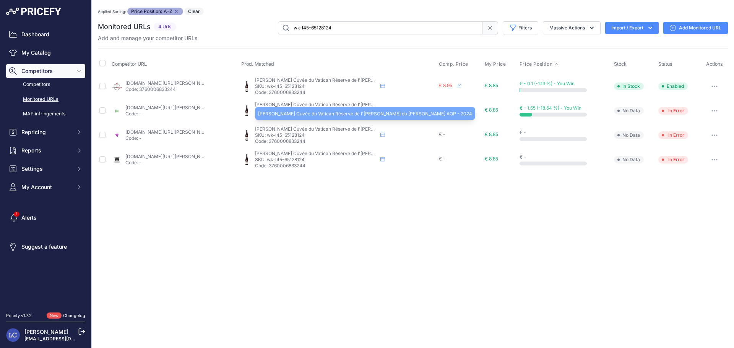
click at [270, 128] on span "[PERSON_NAME] Cuvée du Vatican Réserve de l'[PERSON_NAME] du [PERSON_NAME] AOP …" at bounding box center [362, 129] width 214 height 6
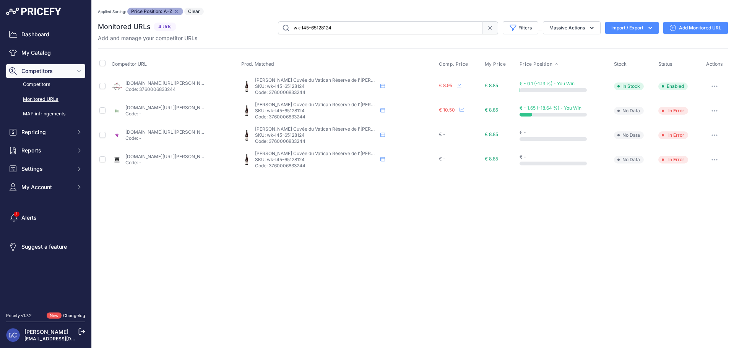
click at [274, 140] on p "Code: 3760006833244" at bounding box center [316, 141] width 122 height 6
copy p "3760006833244"
click at [718, 136] on icon "button" at bounding box center [715, 136] width 6 height 2
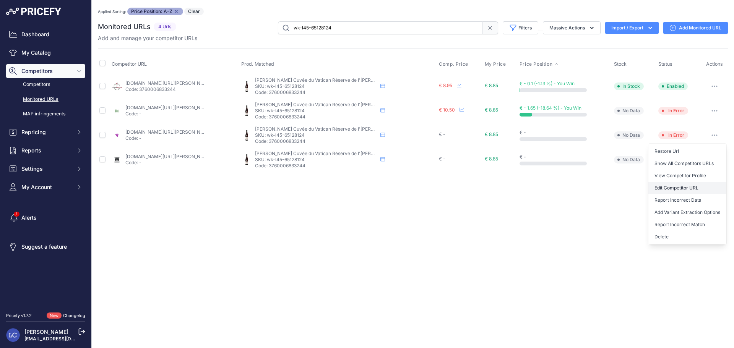
click at [682, 185] on link "Edit Competitor URL" at bounding box center [688, 188] width 78 height 12
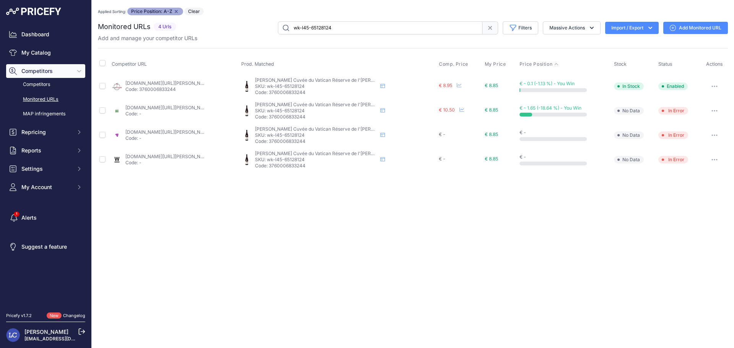
click at [715, 160] on icon "button" at bounding box center [714, 159] width 1 height 1
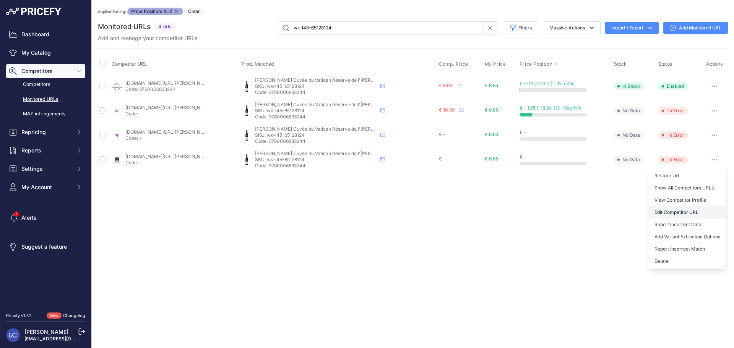
click at [675, 211] on link "Edit Competitor URL" at bounding box center [688, 213] width 78 height 12
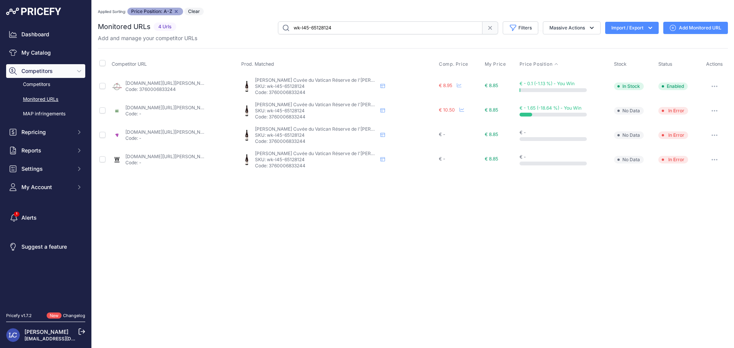
click at [714, 109] on button "button" at bounding box center [714, 111] width 15 height 11
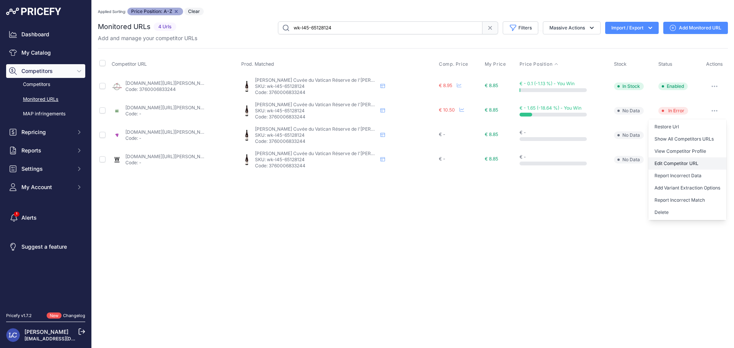
click at [684, 162] on link "Edit Competitor URL" at bounding box center [688, 164] width 78 height 12
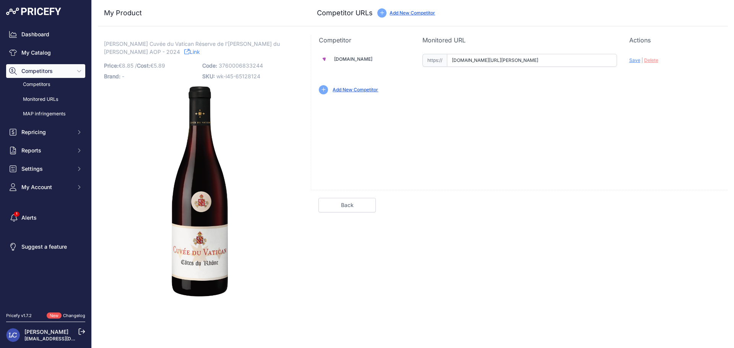
click at [490, 59] on input "[DOMAIN_NAME][URL][PERSON_NAME]" at bounding box center [532, 60] width 170 height 13
paste input "[URL][DOMAIN_NAME][PERSON_NAME]"
click at [635, 60] on span "Save" at bounding box center [635, 60] width 11 height 6
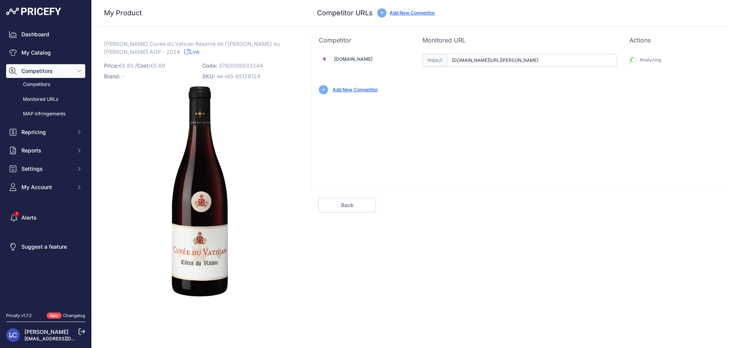
type input "[URL][DOMAIN_NAME][PERSON_NAME]"
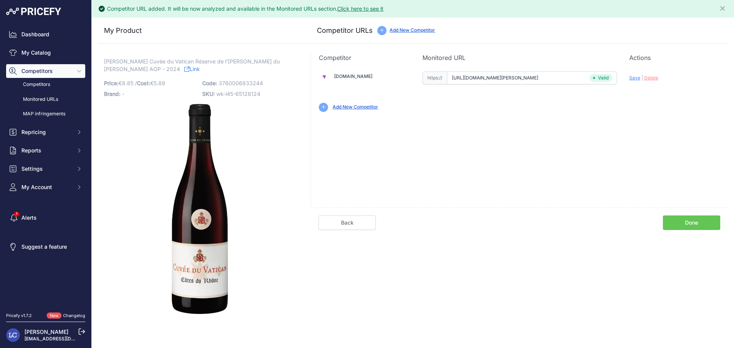
click at [688, 224] on link "Done" at bounding box center [691, 223] width 57 height 15
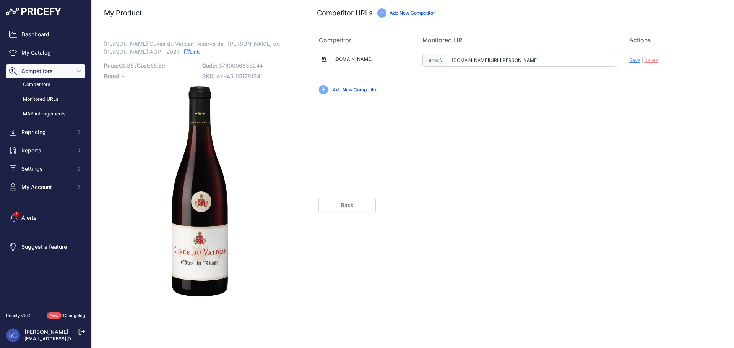
click at [480, 60] on input "weindomaine.de/diffonty-cuvee-du-vatican-reserve-de-l-abbe-cotes-du-rhone-aop-j…" at bounding box center [532, 60] width 170 height 13
paste input "https://weindomaine.de/diffonty-cuvee-du-vatican-reserve-de-l-abbe-cotes-du-rho…"
click at [634, 58] on span "Save" at bounding box center [635, 60] width 11 height 6
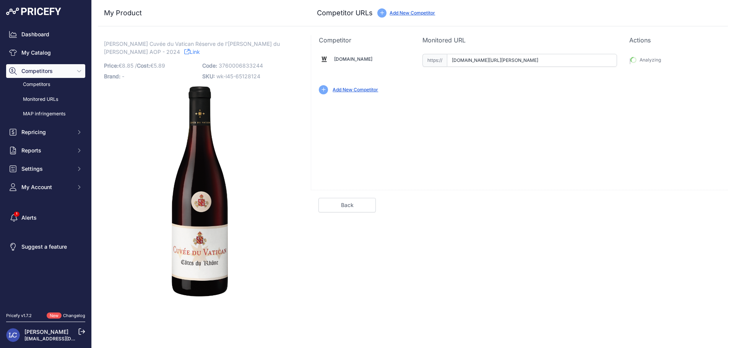
type input "https://weindomaine.de/diffonty-cuvee-du-vatican-reserve-de-l-abbe-cotes-du-rho…"
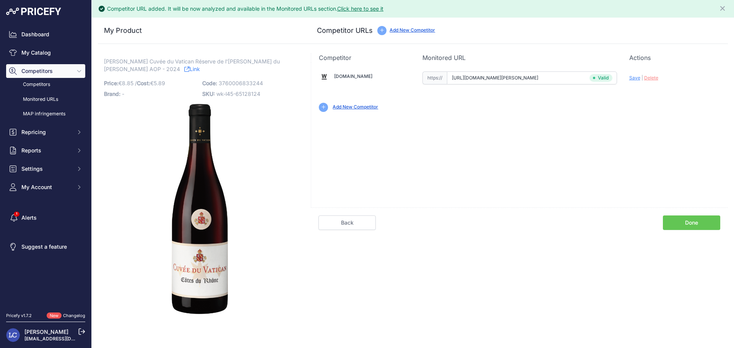
click at [692, 226] on link "Done" at bounding box center [691, 223] width 57 height 15
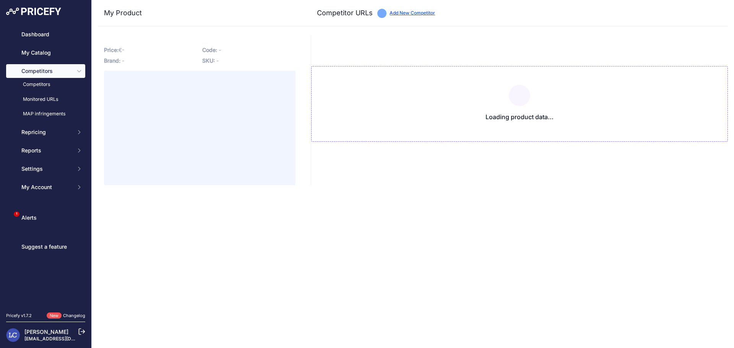
type input "[DOMAIN_NAME][URL][PERSON_NAME]"
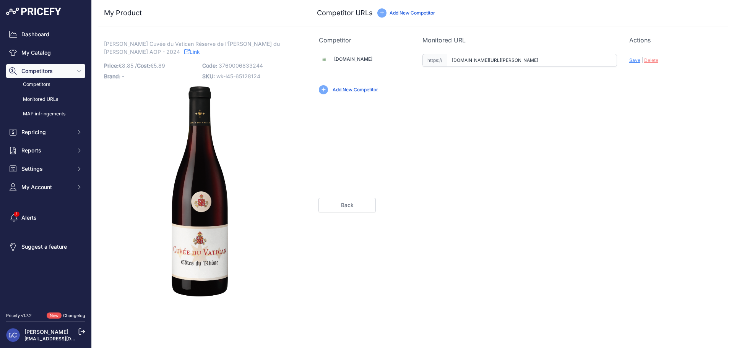
click at [360, 61] on link "[DOMAIN_NAME]" at bounding box center [353, 59] width 38 height 6
click at [484, 58] on input "lindenwein.de/diffonty-cuvee-du-vatican-reserve-de-l-abbe-cotes-du-rhone-aop-je…" at bounding box center [532, 60] width 170 height 13
click at [368, 91] on link "Add New Competitor" at bounding box center [356, 90] width 46 height 6
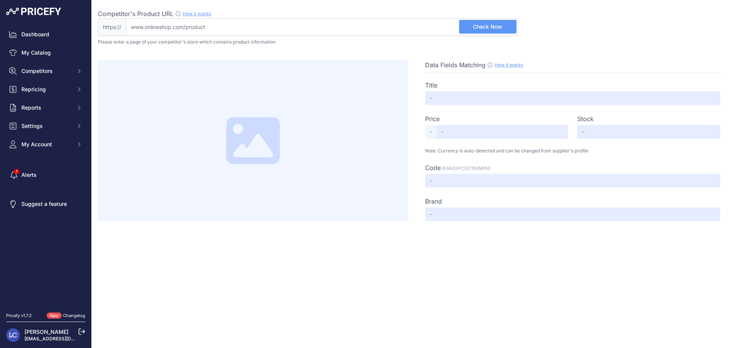
click at [240, 28] on input "Competitor's Product URL How it works In order to create your competitor's extr…" at bounding box center [322, 27] width 392 height 18
paste input "https://www.meravino.de/wein/rotwein/diffonty-cuve-du-vatican-r-serve-de-l-abb-…"
type input "www.meravino.de/wein/rotwein/diffonty-cuve-du-vatican-r-serve-de-l-abb-c-tes-du…"
click at [480, 26] on span "Check Now" at bounding box center [487, 27] width 29 height 8
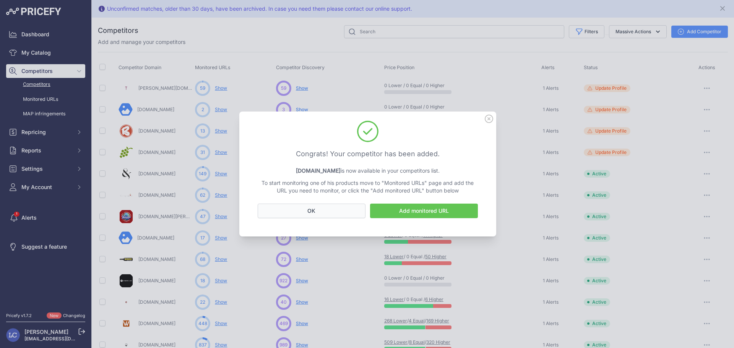
click at [338, 212] on button "OK" at bounding box center [312, 211] width 108 height 15
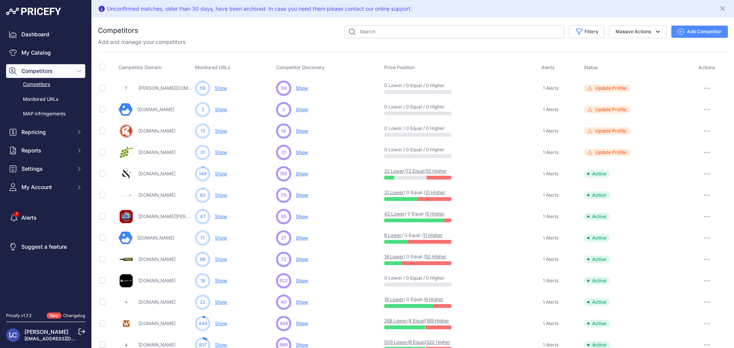
click at [223, 278] on link "Show" at bounding box center [221, 281] width 12 height 6
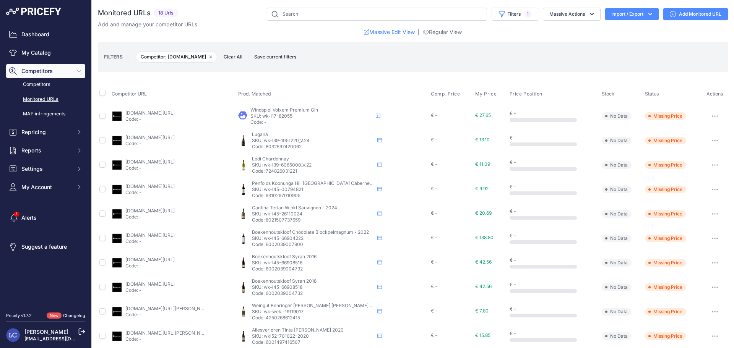
click at [175, 114] on link "weinfreunde.de/windspiel-premium-gin-windspiel-manufaktur.html?prirule_jdsnikfk…" at bounding box center [149, 113] width 49 height 6
click at [301, 145] on p "Code: 8032597420062" at bounding box center [313, 147] width 122 height 6
click at [298, 145] on p "Code: 8032597420062" at bounding box center [313, 147] width 122 height 6
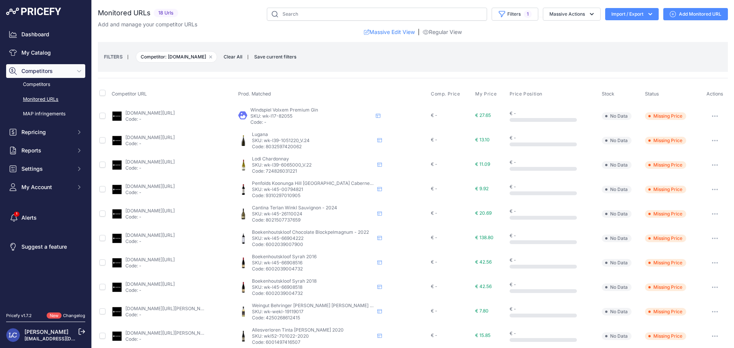
copy p "8032597420062"
click at [712, 140] on icon "button" at bounding box center [715, 141] width 6 height 2
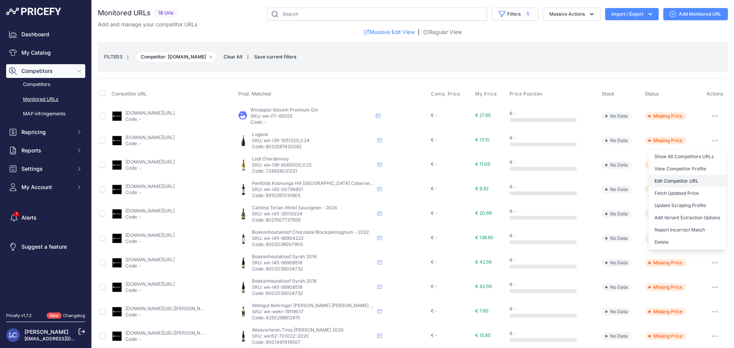
click at [669, 180] on link "Edit Competitor URL" at bounding box center [688, 181] width 78 height 12
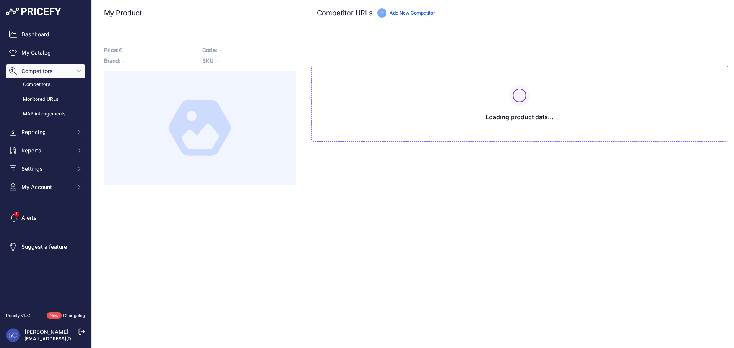
type input "[DOMAIN_NAME][URL]"
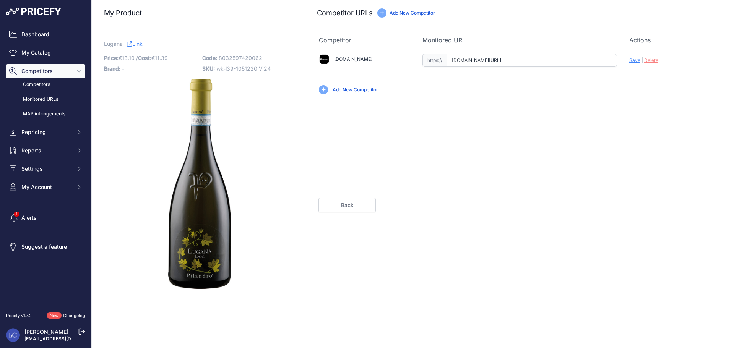
click at [520, 57] on input "[DOMAIN_NAME][URL]" at bounding box center [532, 60] width 170 height 13
click at [228, 59] on span "8032597420062" at bounding box center [241, 58] width 44 height 7
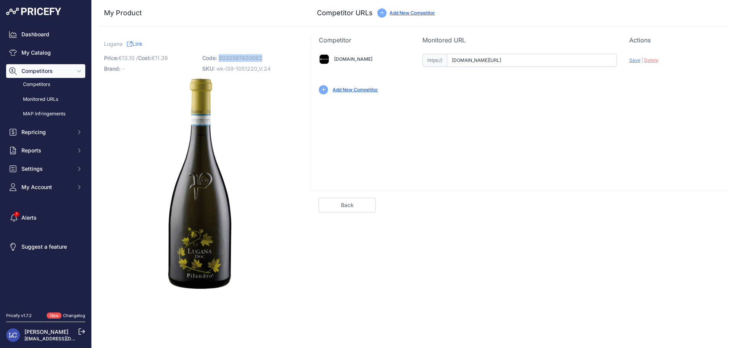
copy span "8032597420062"
